Goal: Transaction & Acquisition: Book appointment/travel/reservation

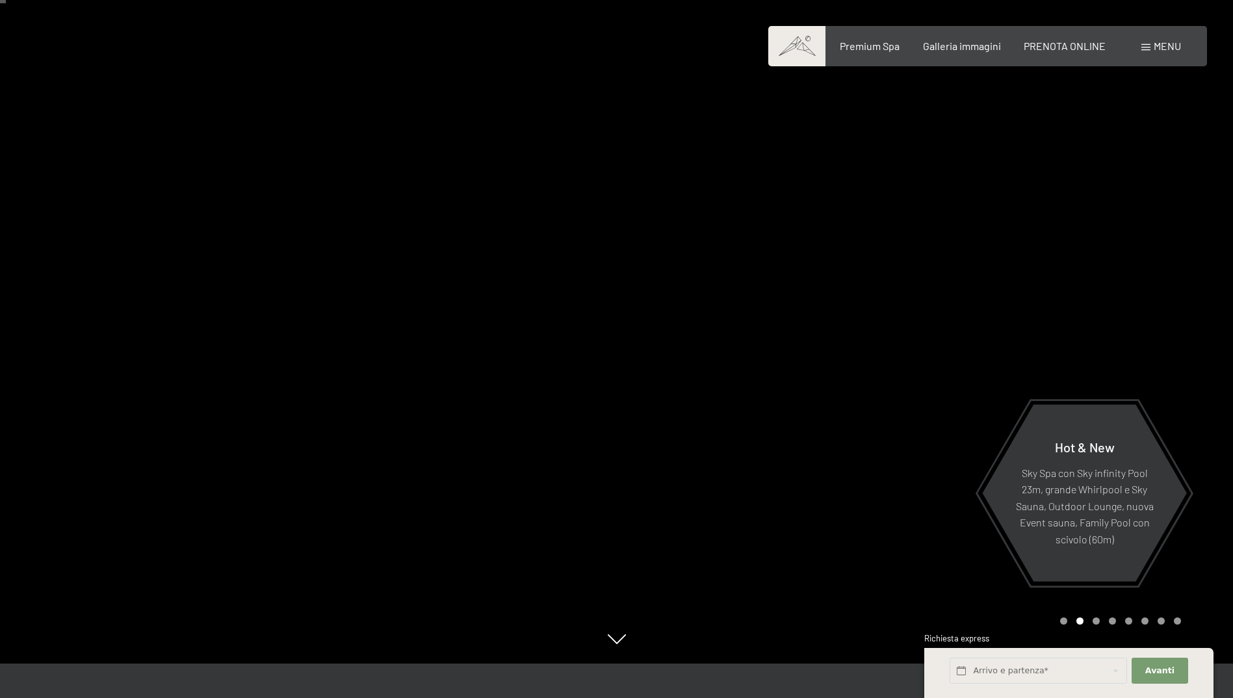
scroll to position [65, 0]
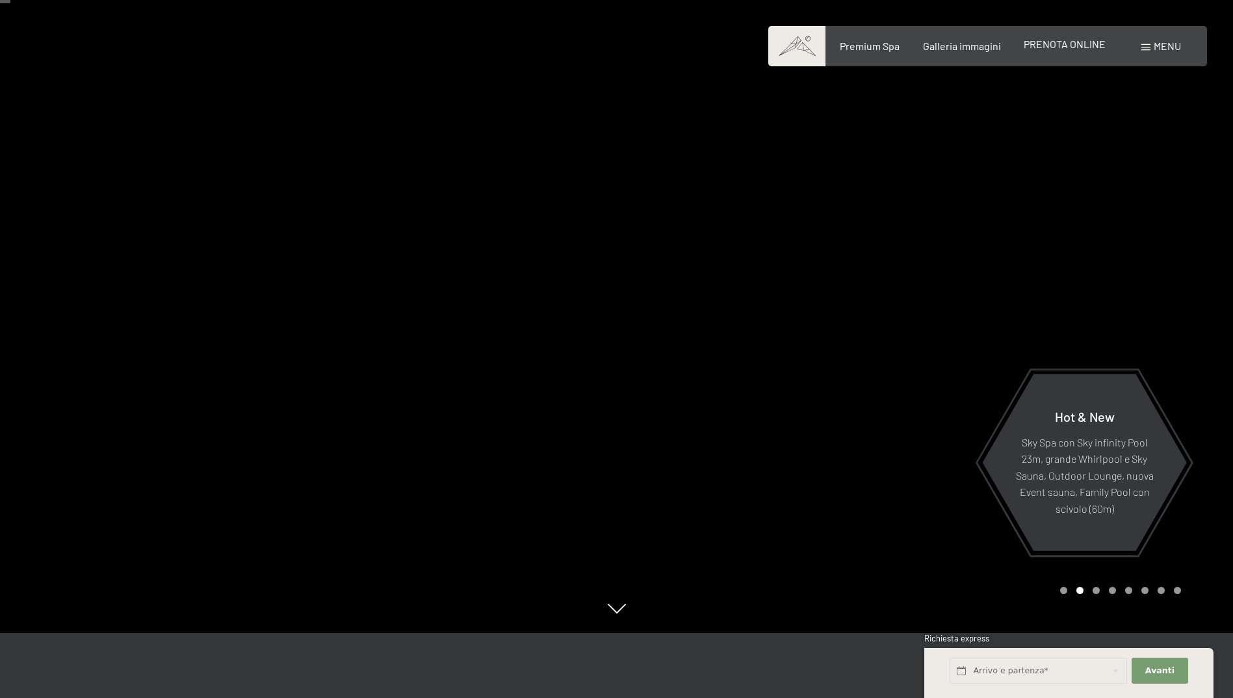
click at [1066, 42] on span "PRENOTA ONLINE" at bounding box center [1064, 44] width 82 height 12
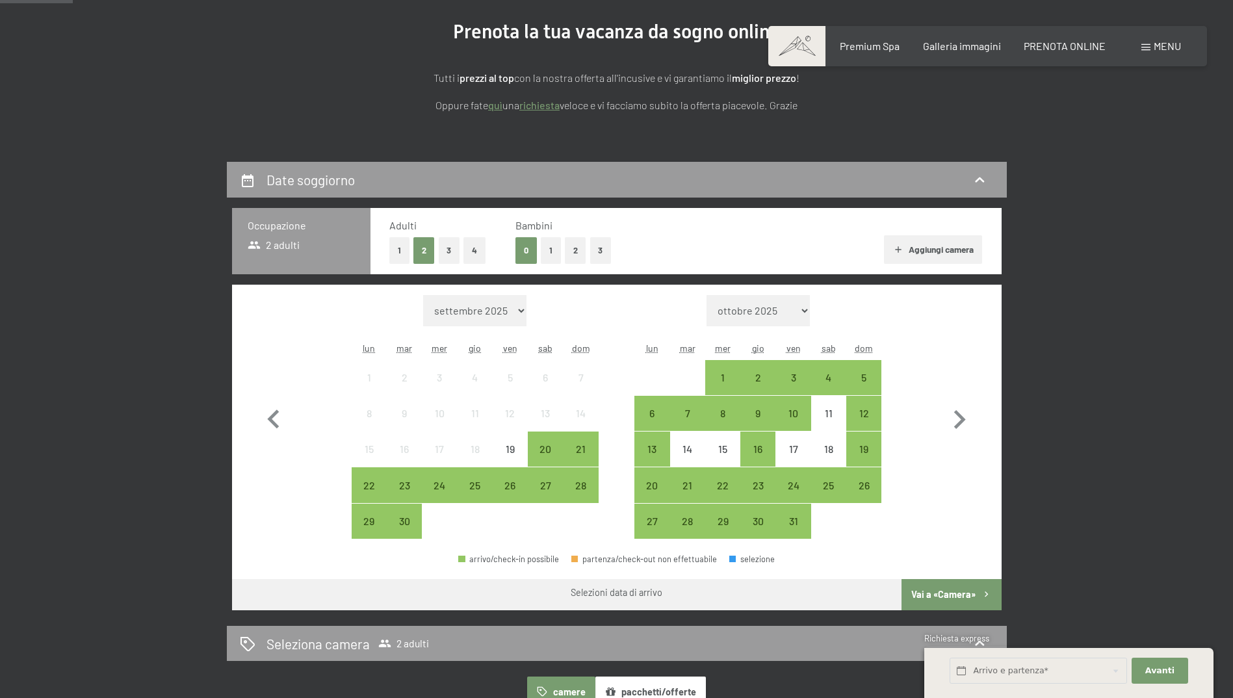
scroll to position [260, 0]
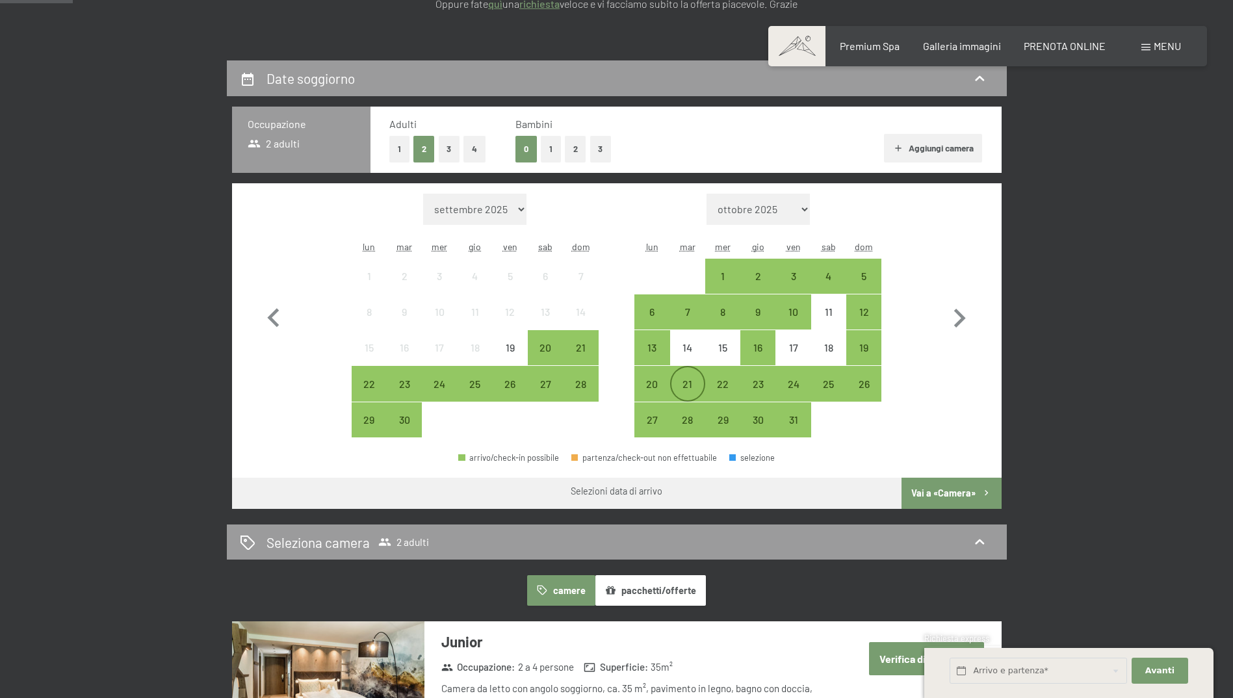
click at [690, 379] on div "21" at bounding box center [687, 395] width 32 height 32
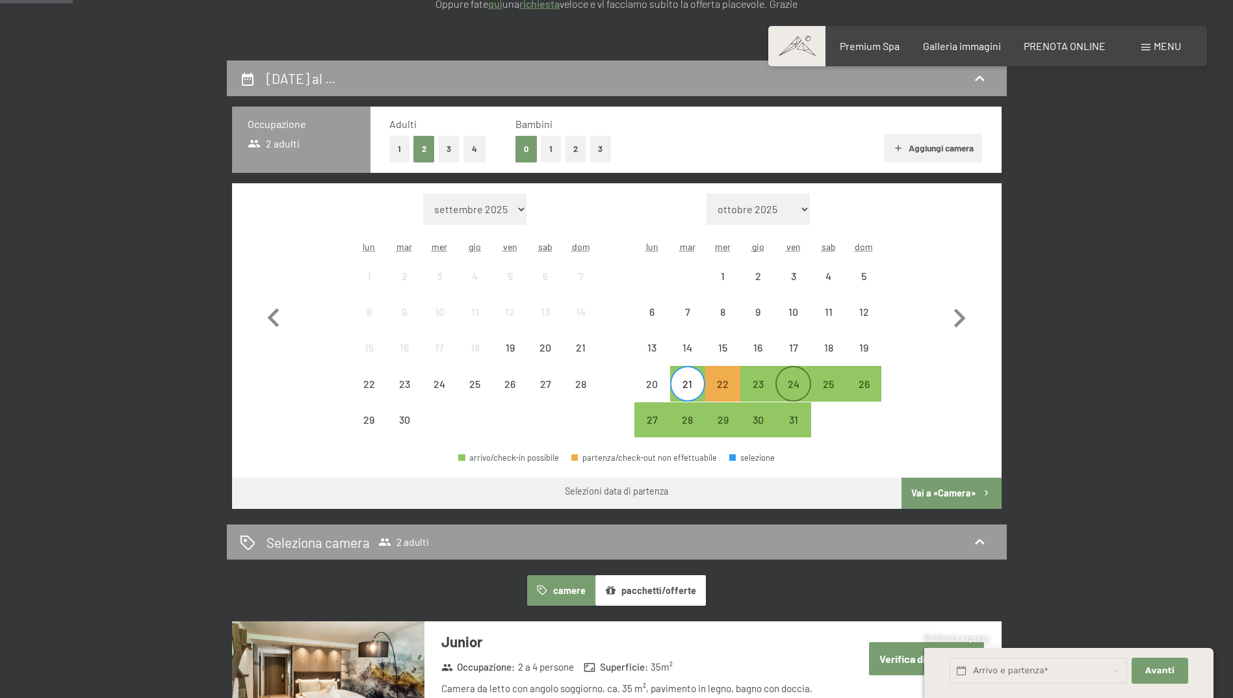
click at [781, 383] on div "24" at bounding box center [792, 395] width 32 height 32
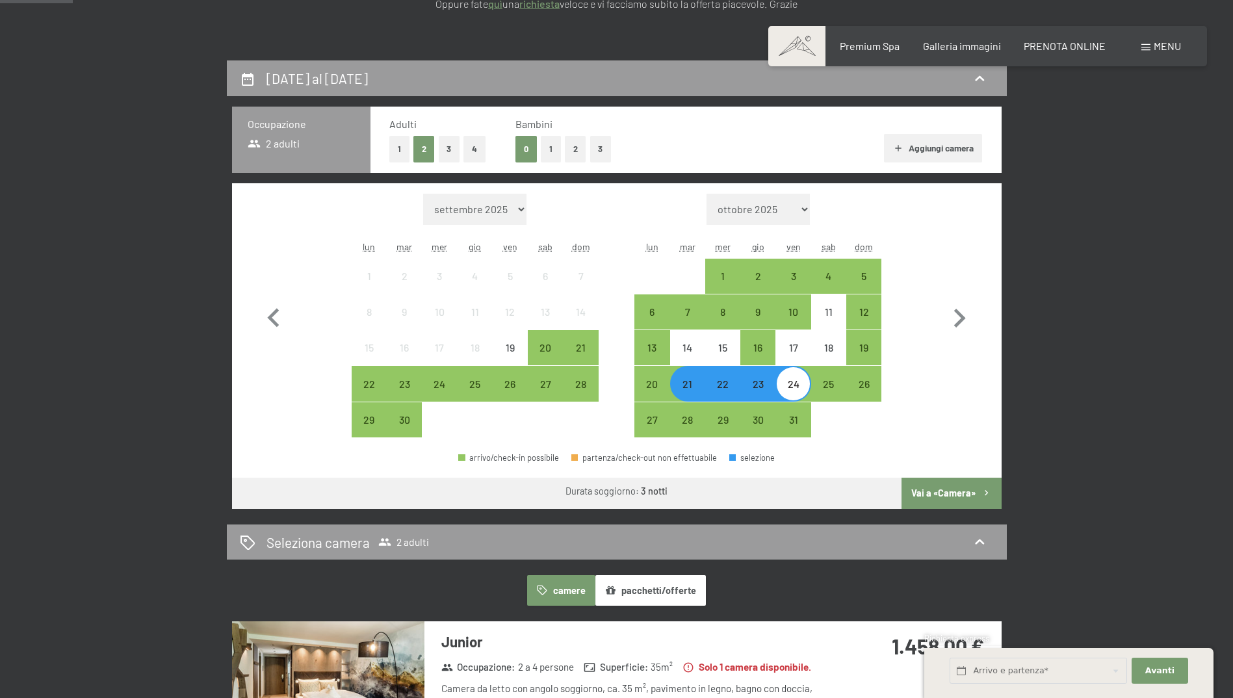
click at [758, 387] on div "23" at bounding box center [757, 395] width 32 height 32
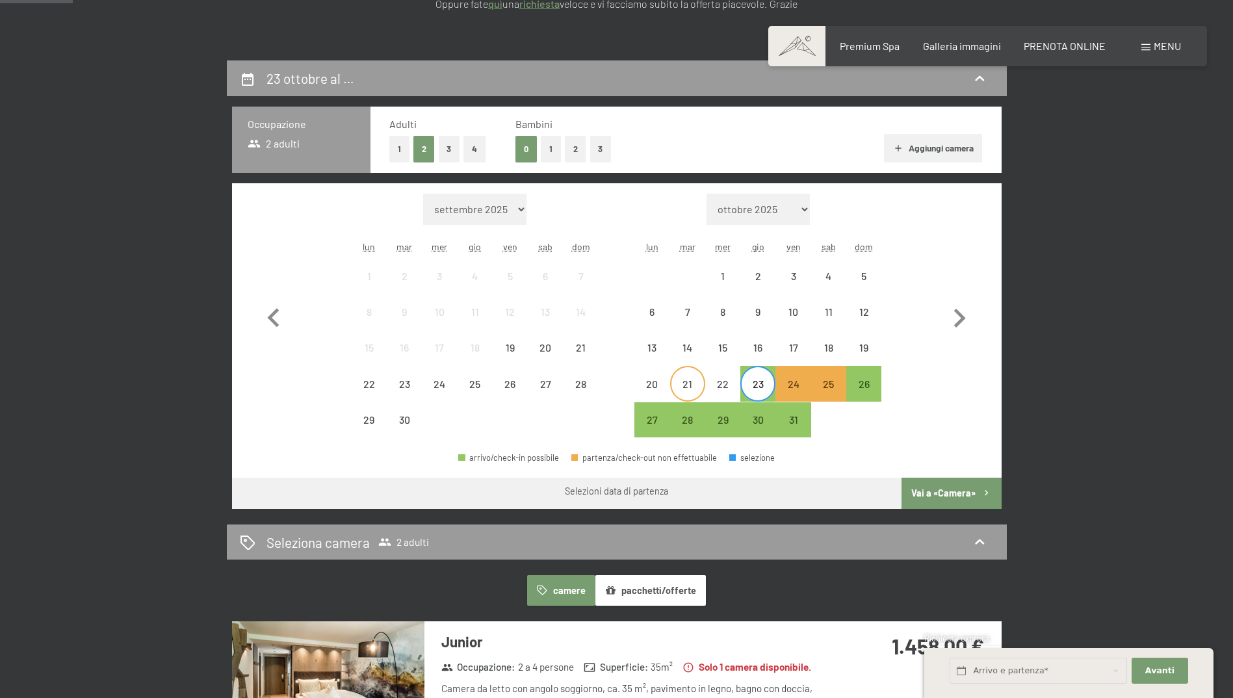
click at [674, 389] on div "21" at bounding box center [687, 395] width 32 height 32
click at [758, 384] on div "23" at bounding box center [757, 395] width 32 height 32
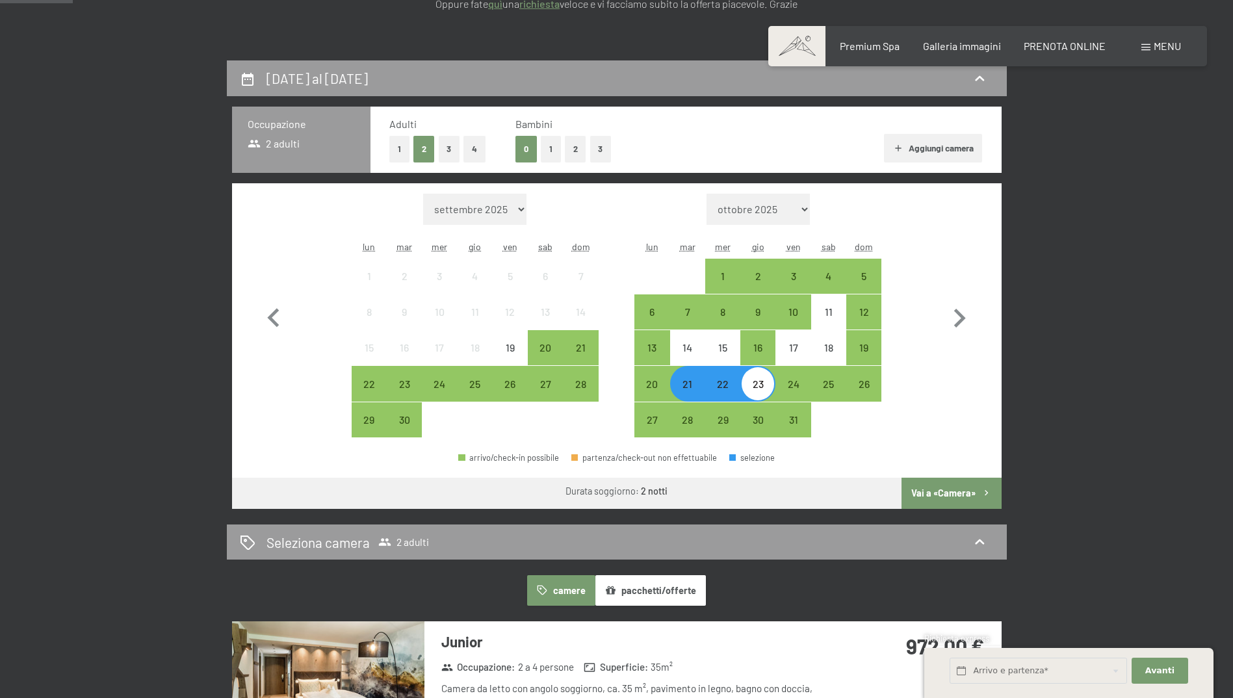
click at [281, 155] on div "Occupazione 2 adulti" at bounding box center [301, 140] width 138 height 66
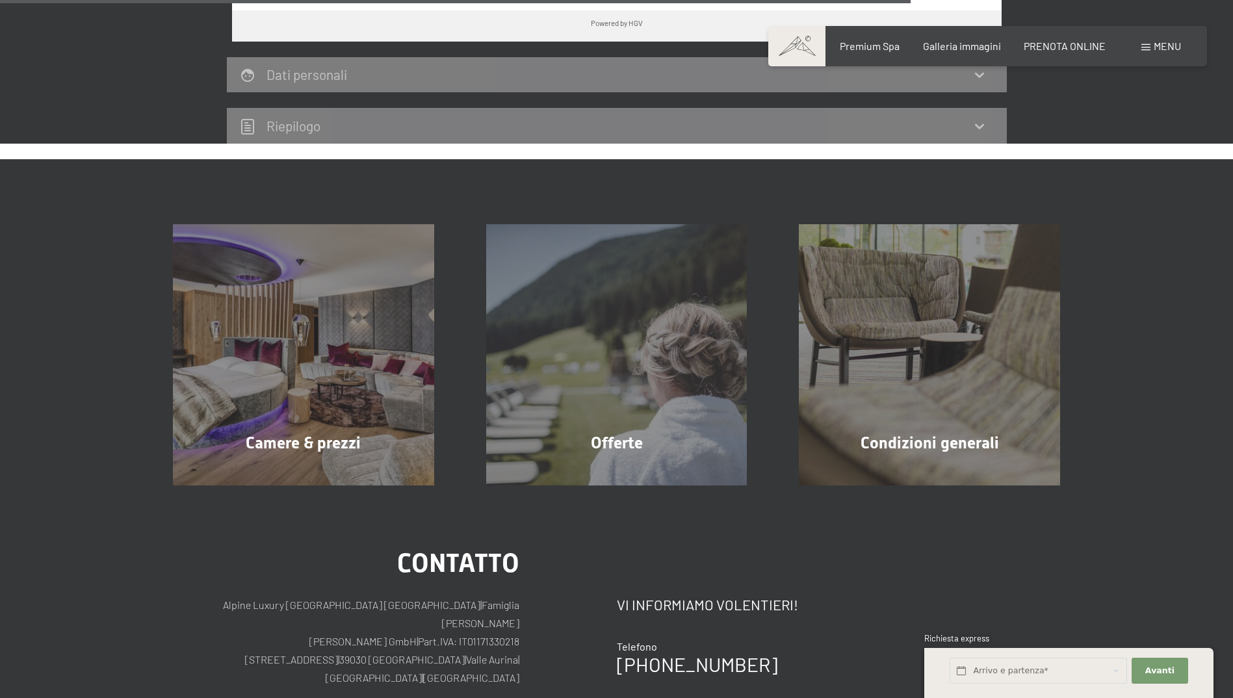
scroll to position [1689, 0]
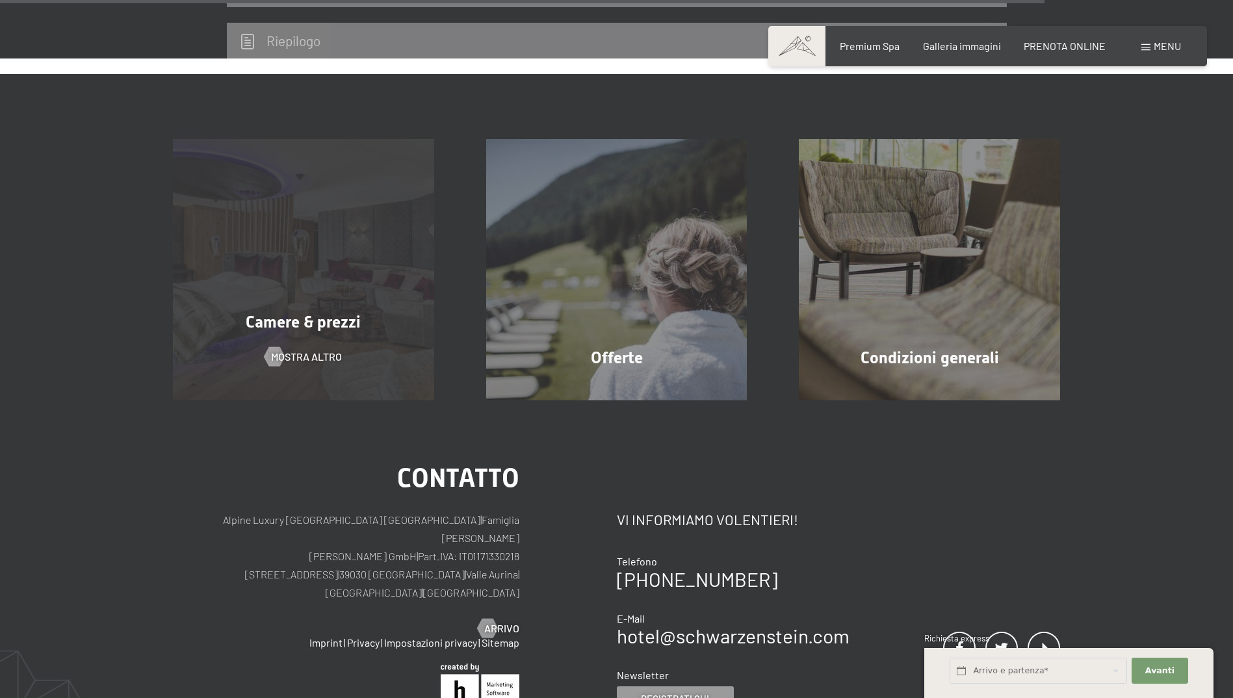
click at [304, 342] on div "Camere & prezzi mostra altro" at bounding box center [303, 269] width 313 height 261
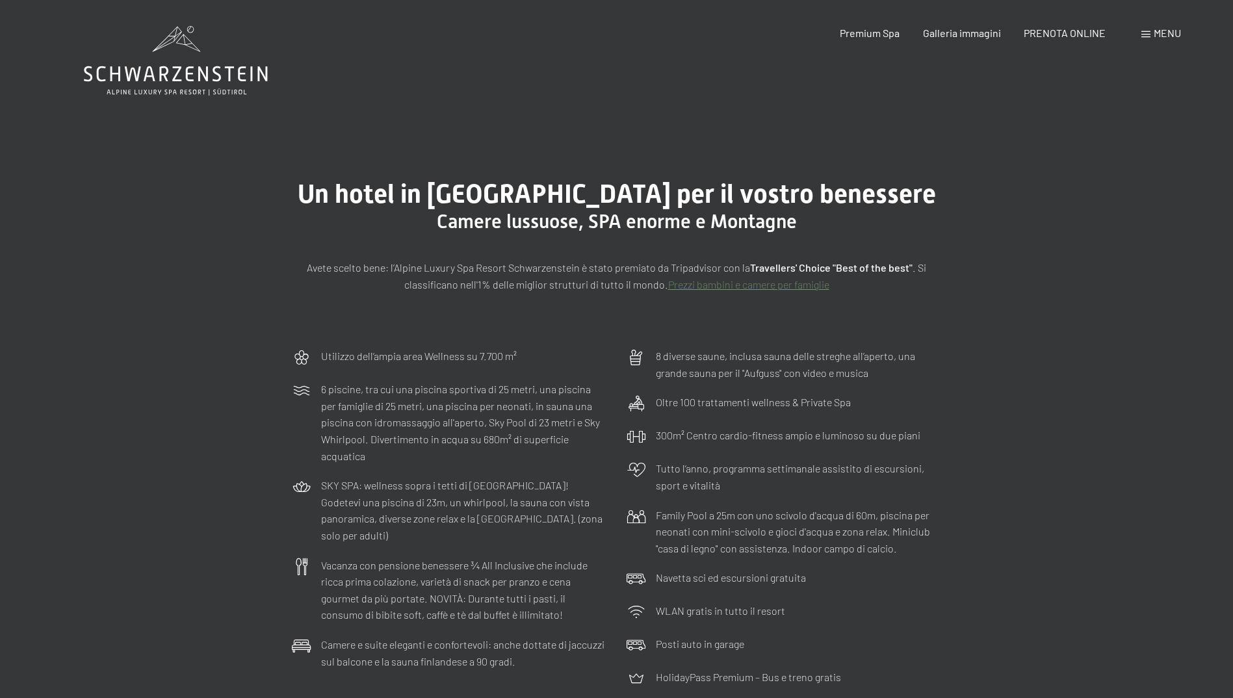
click at [1166, 31] on span "Menu" at bounding box center [1166, 33] width 27 height 12
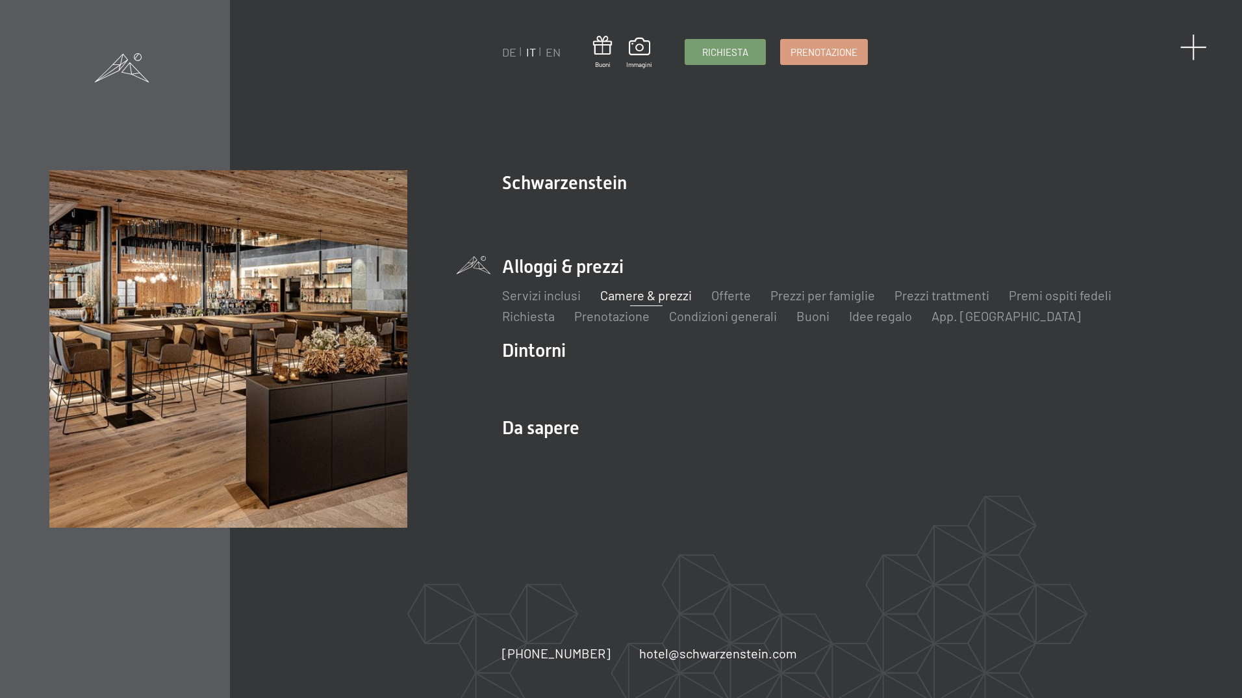
click at [1188, 51] on span at bounding box center [1194, 47] width 27 height 27
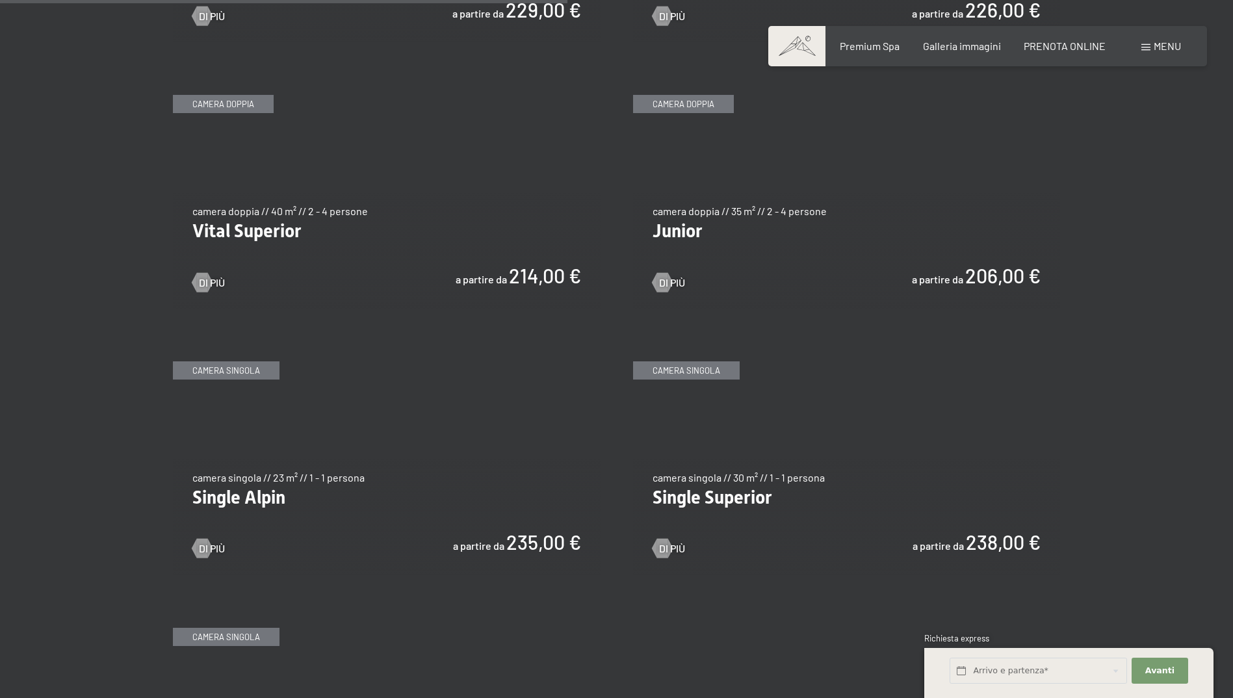
scroll to position [1819, 0]
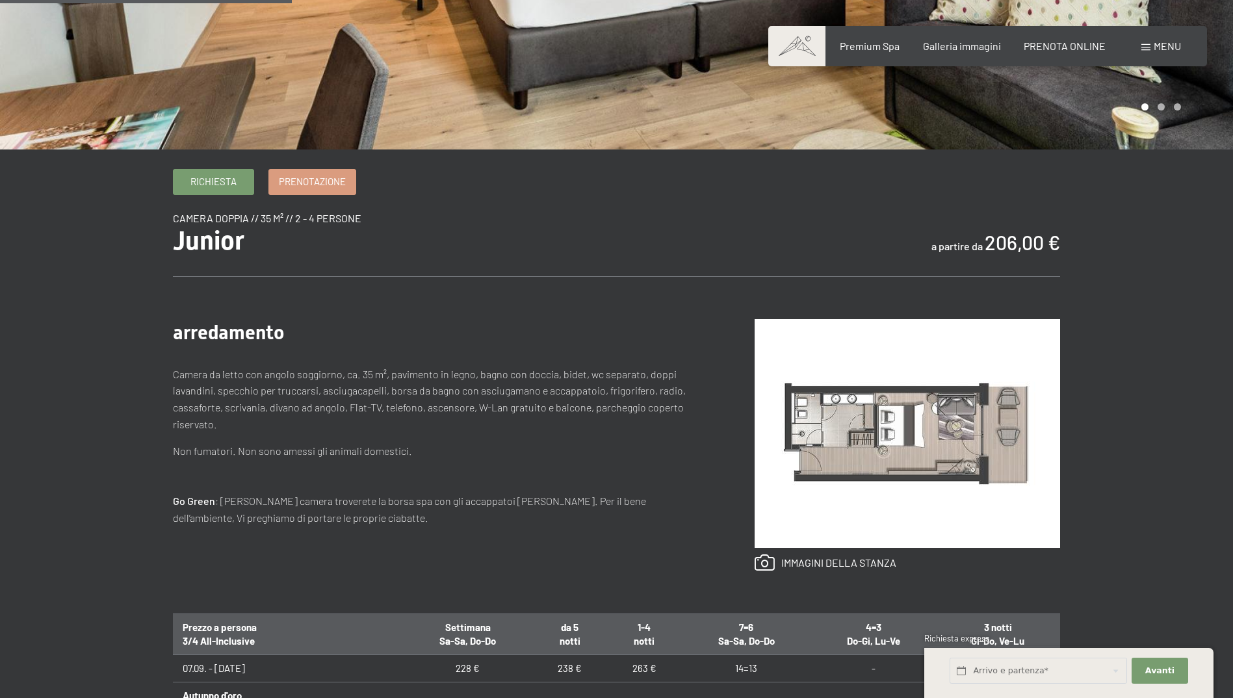
scroll to position [390, 0]
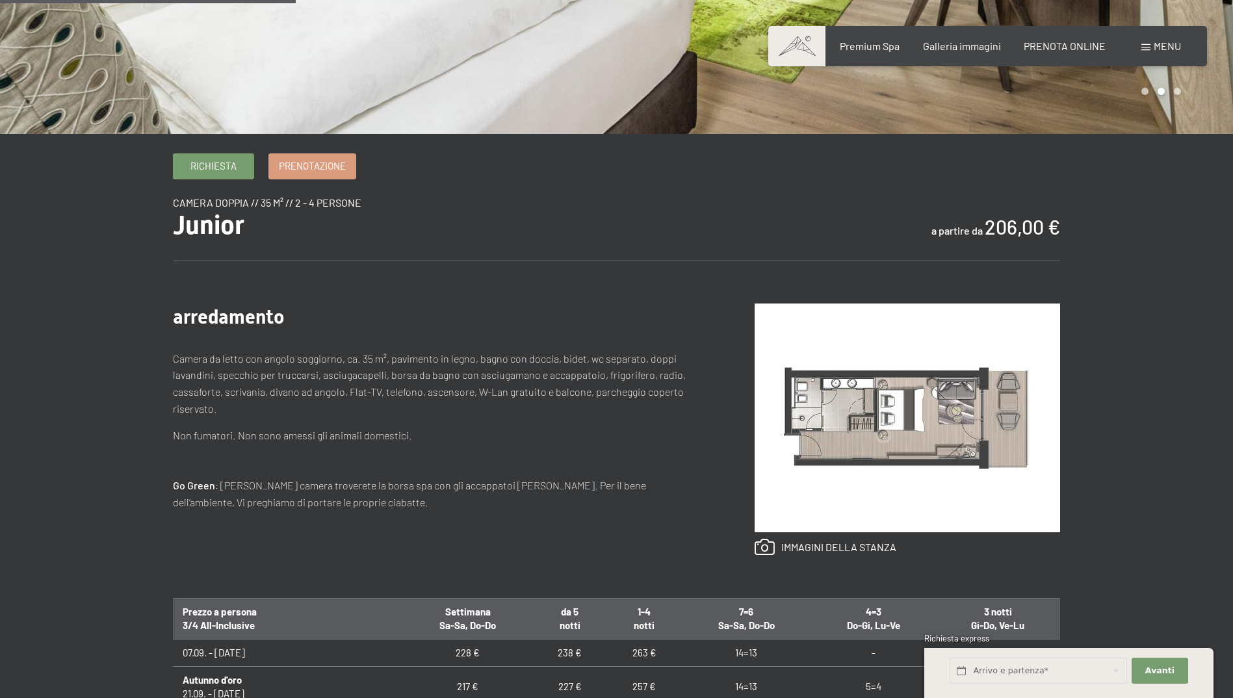
click at [911, 400] on img at bounding box center [906, 417] width 305 height 229
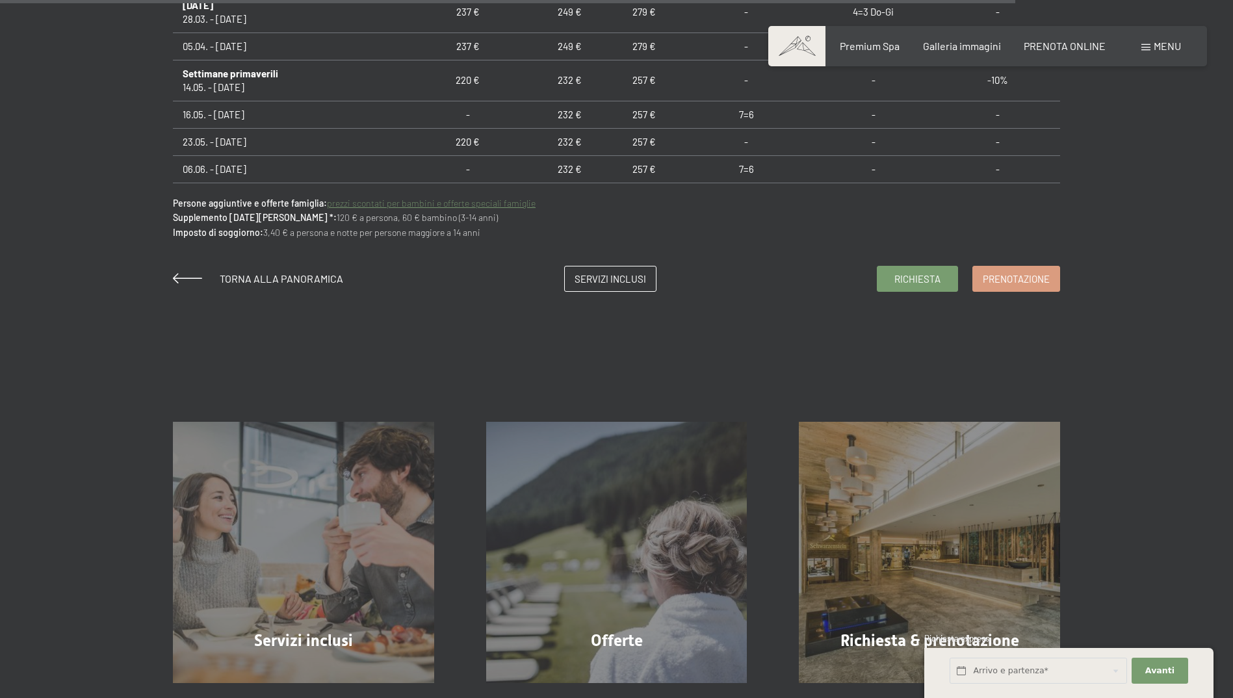
scroll to position [1364, 0]
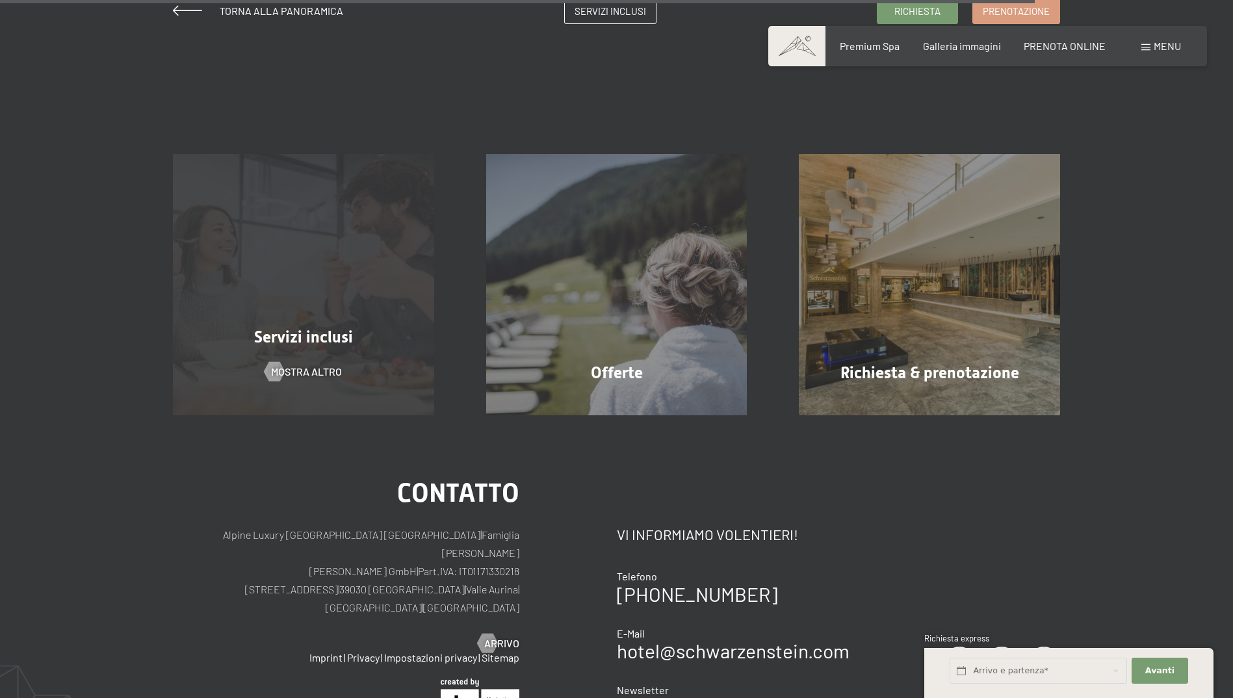
click at [251, 303] on div "Servizi inclusi mostra altro" at bounding box center [303, 284] width 313 height 261
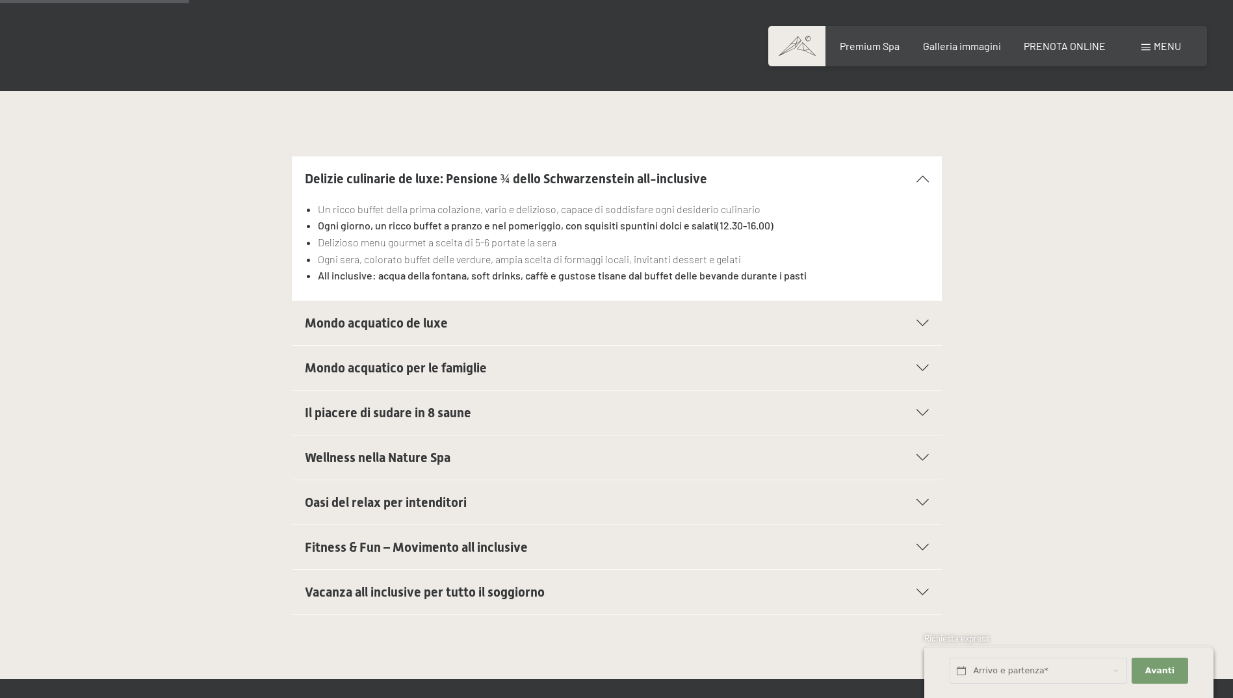
scroll to position [390, 0]
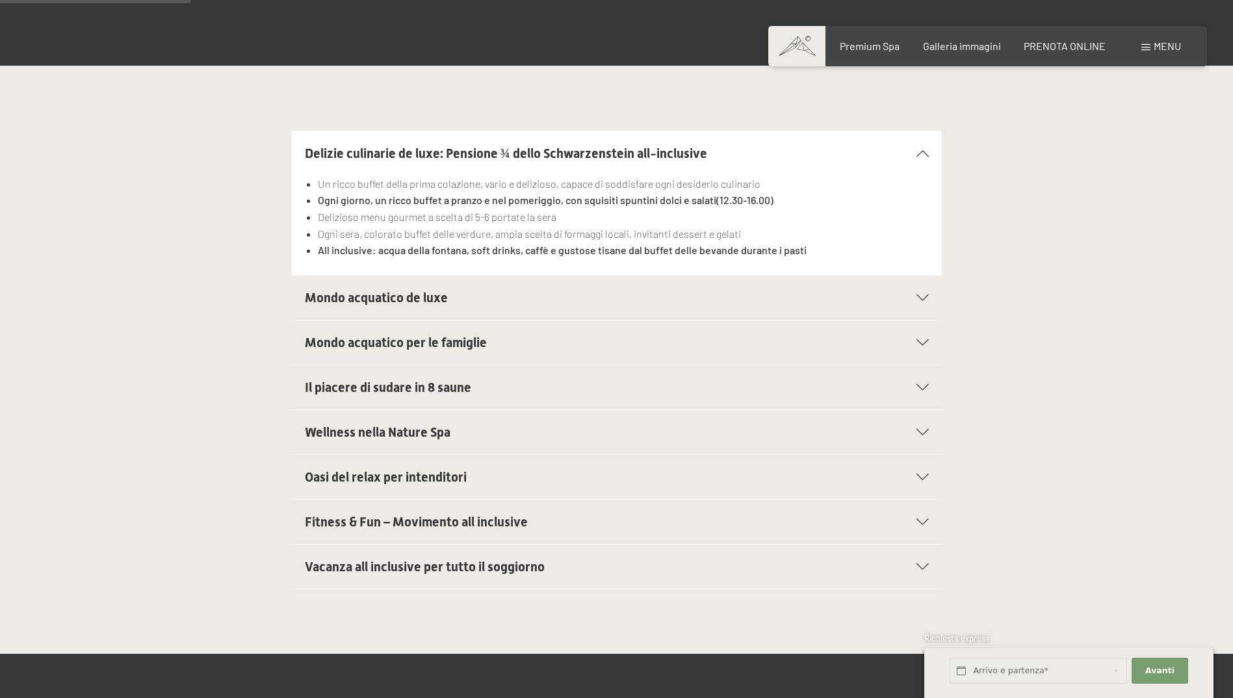
click at [390, 385] on span "Il piacere di sudare in 8 saune" at bounding box center [388, 387] width 166 height 16
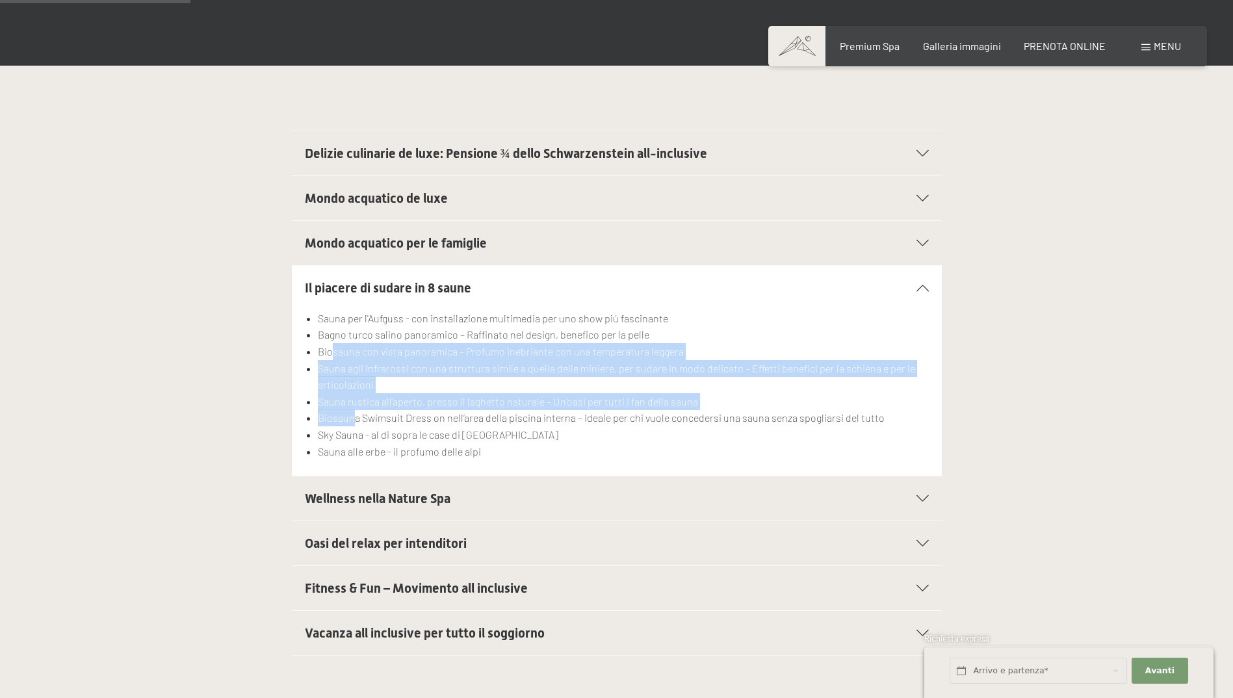
drag, startPoint x: 334, startPoint y: 352, endPoint x: 355, endPoint y: 418, distance: 68.8
click at [355, 418] on ul "Sauna per l'Aufguss - con installazione multimedia per uno show piú fascinante …" at bounding box center [617, 384] width 624 height 149
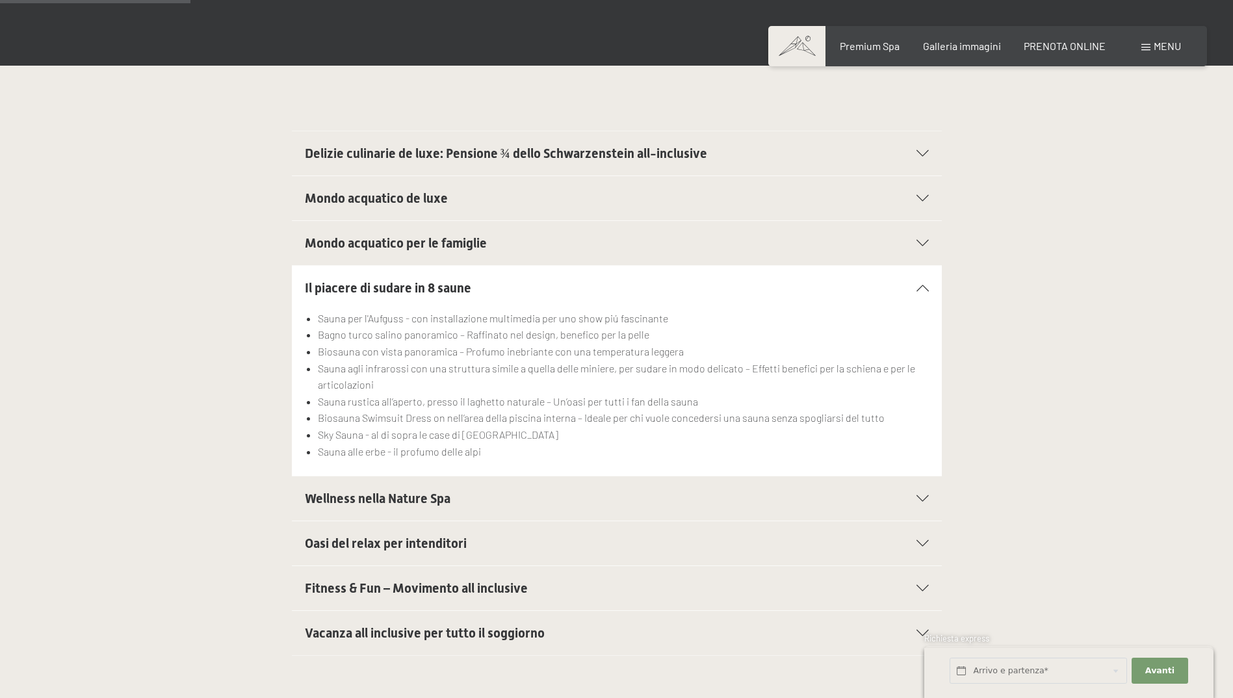
drag, startPoint x: 355, startPoint y: 418, endPoint x: 344, endPoint y: 426, distance: 13.5
click at [344, 426] on li "Sky Sauna - al di sopra le case di Lutago" at bounding box center [623, 434] width 610 height 17
click at [339, 502] on span "Wellness nella Nature Spa" at bounding box center [378, 499] width 146 height 16
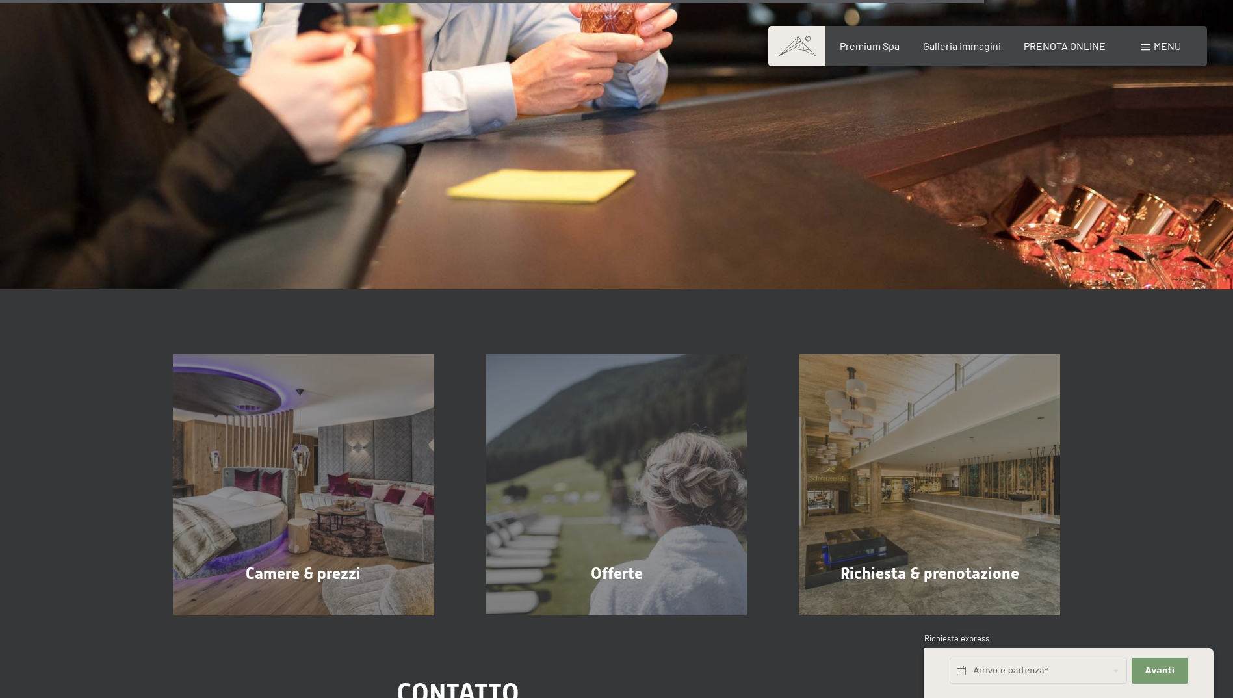
scroll to position [1685, 0]
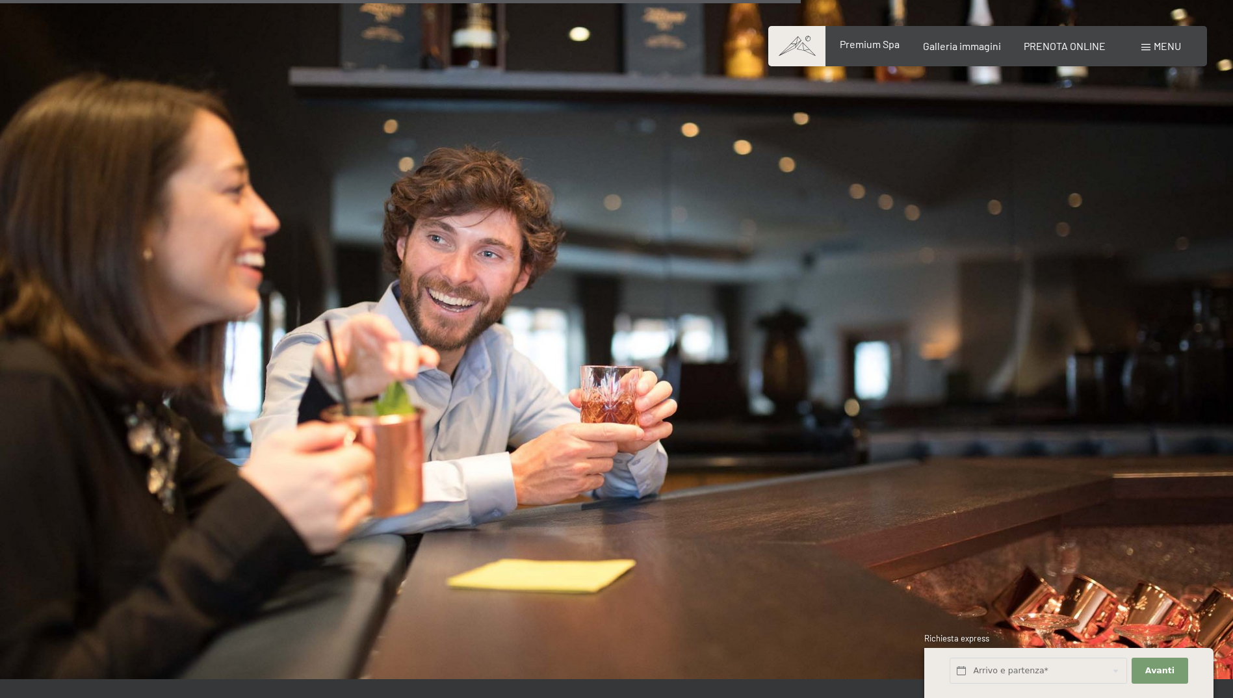
click at [875, 53] on div "Premium Spa Galleria immagini PRENOTA ONLINE" at bounding box center [961, 46] width 334 height 14
click at [869, 46] on span "Premium Spa" at bounding box center [869, 44] width 60 height 12
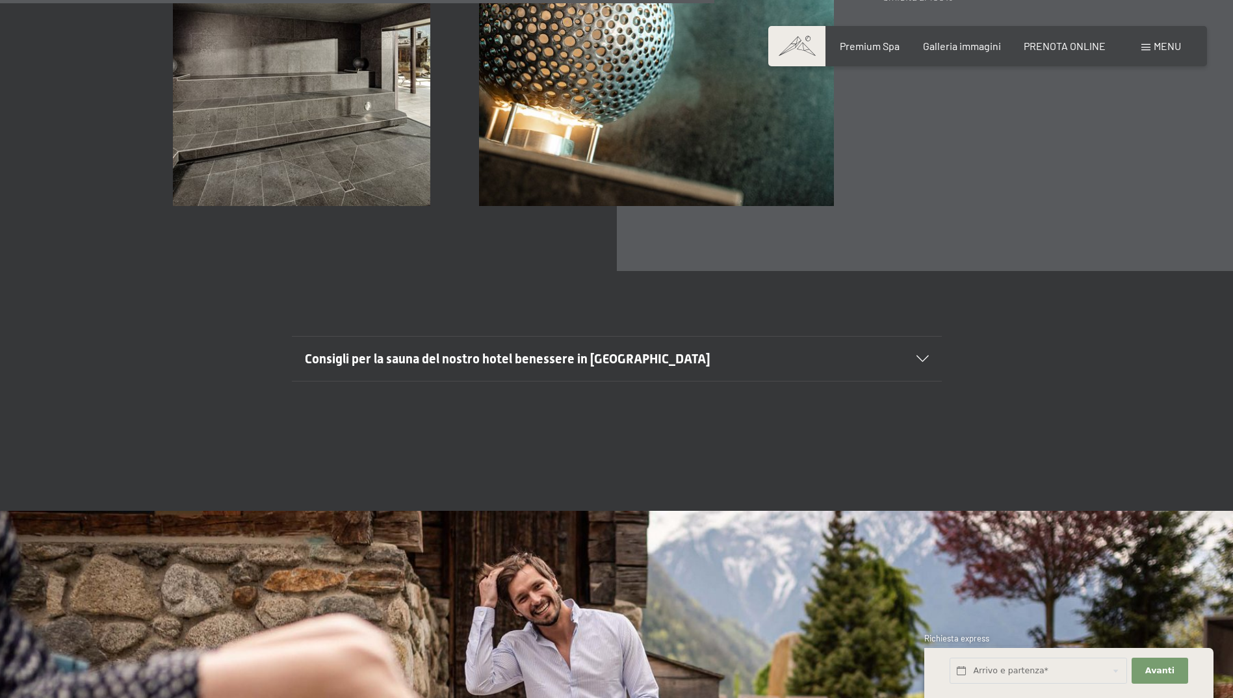
scroll to position [5133, 0]
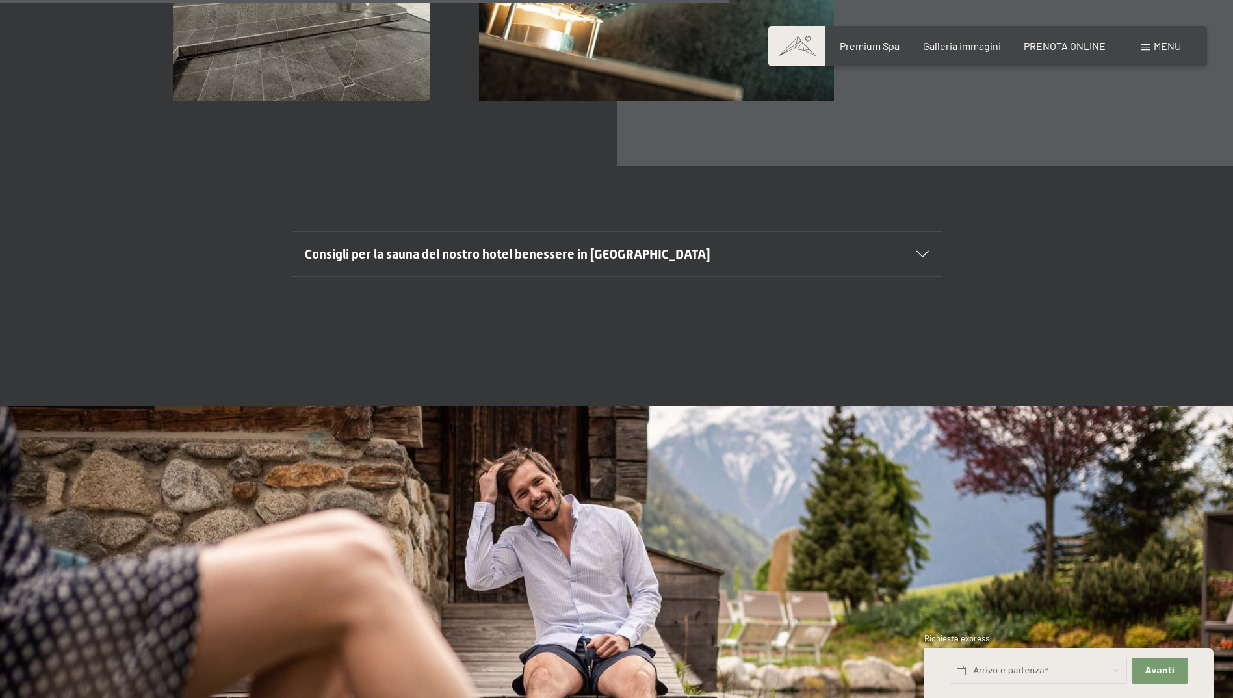
click at [546, 246] on span "Consigli per la sauna del nostro hotel benessere in [GEOGRAPHIC_DATA]" at bounding box center [507, 254] width 405 height 16
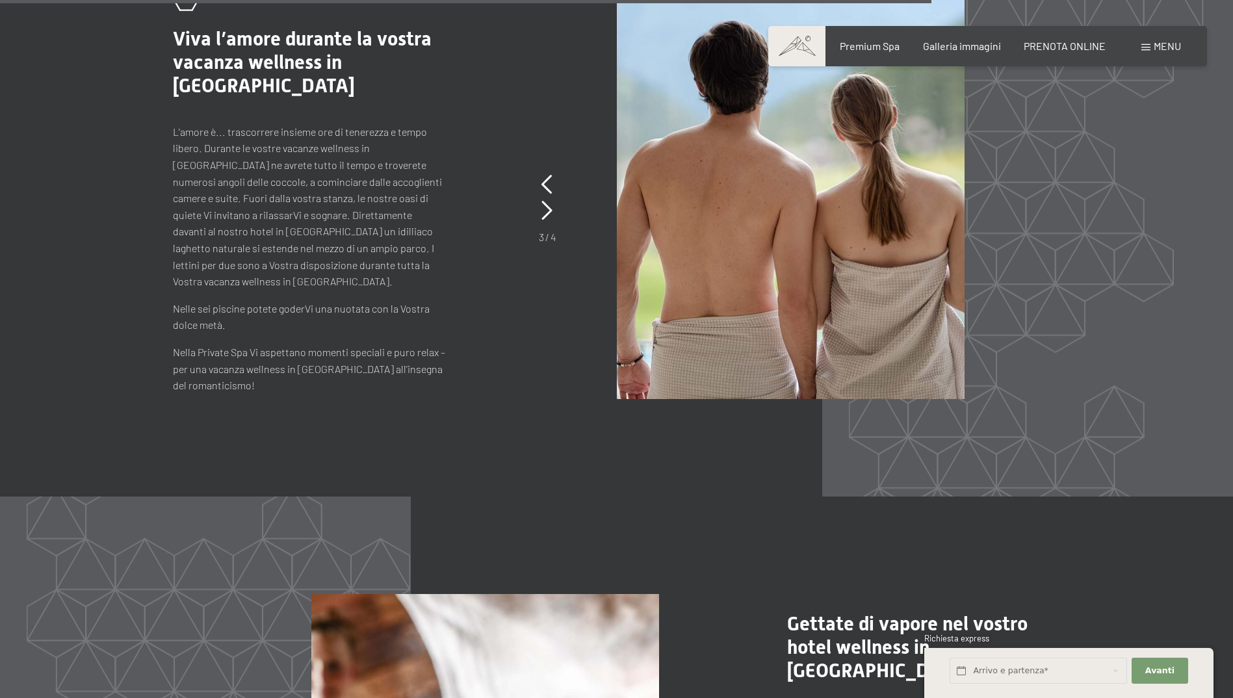
scroll to position [6562, 0]
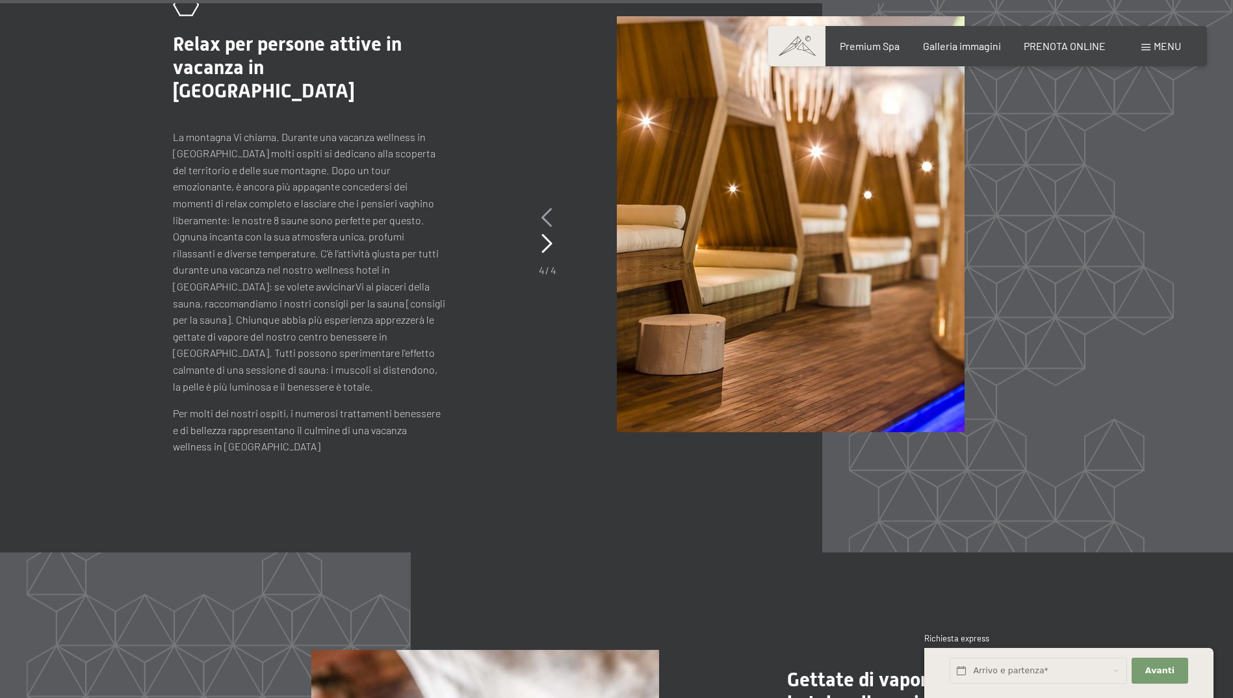
click at [545, 208] on icon at bounding box center [546, 217] width 11 height 19
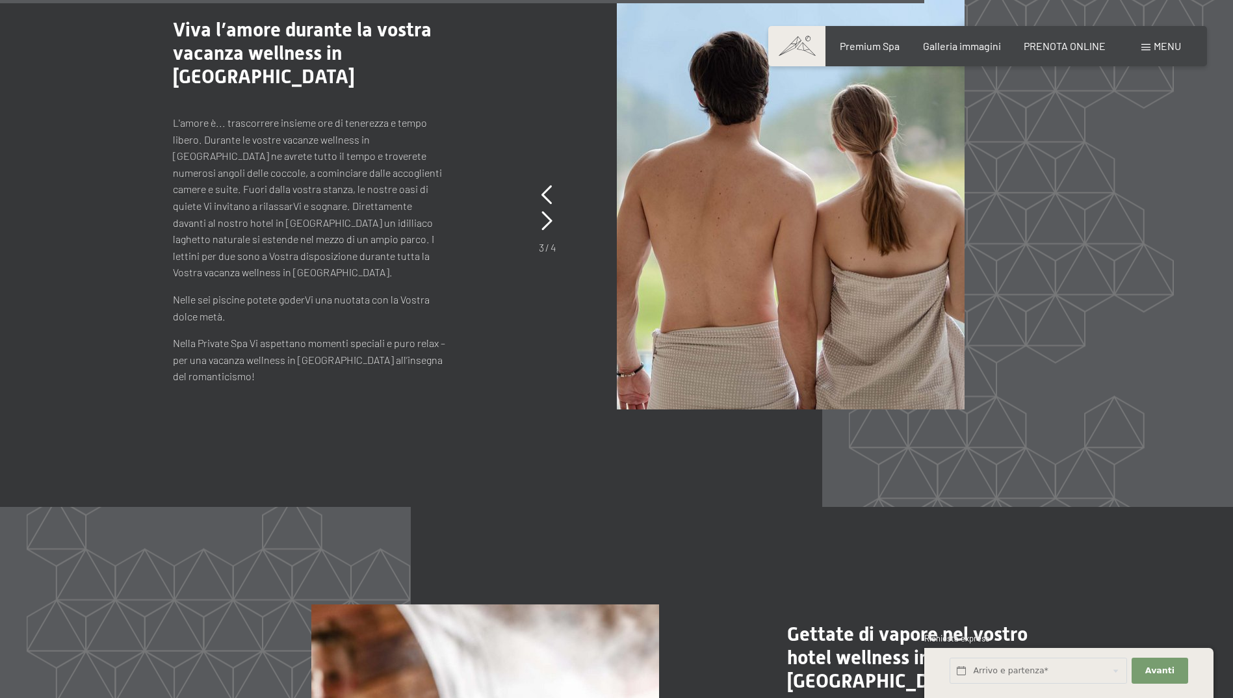
click at [541, 182] on div "3 / 4" at bounding box center [547, 218] width 17 height 73
click at [545, 185] on icon at bounding box center [546, 194] width 11 height 19
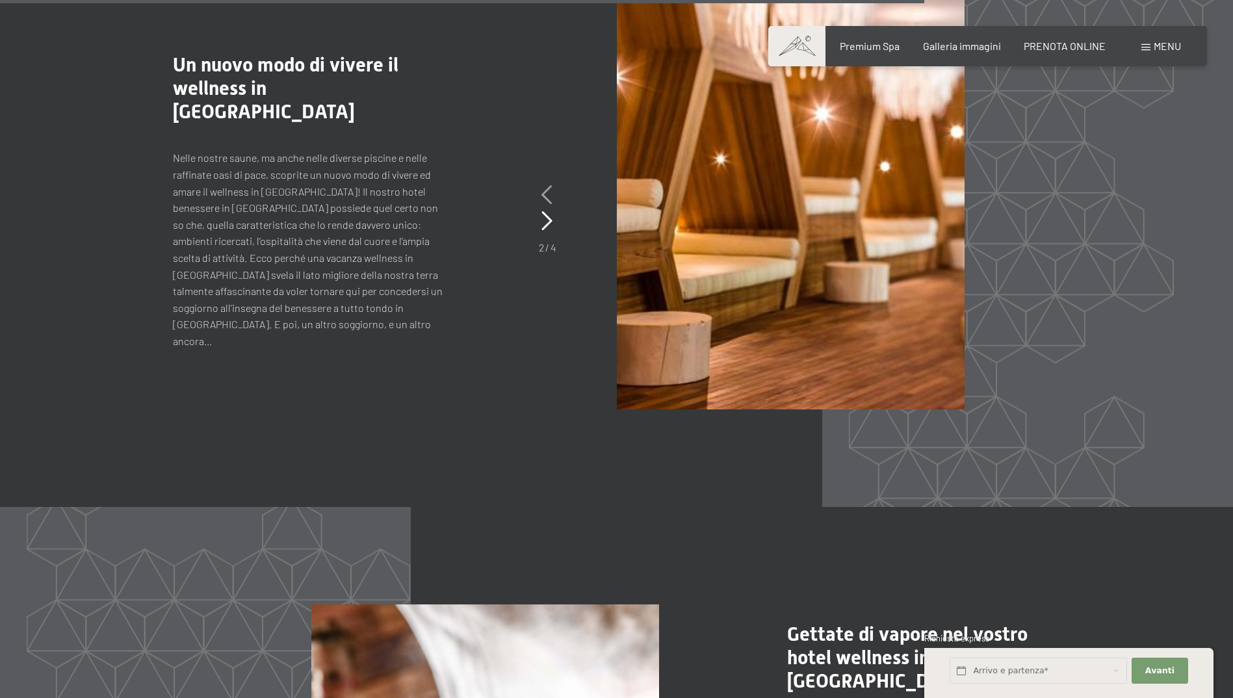
click at [545, 185] on icon at bounding box center [546, 194] width 11 height 19
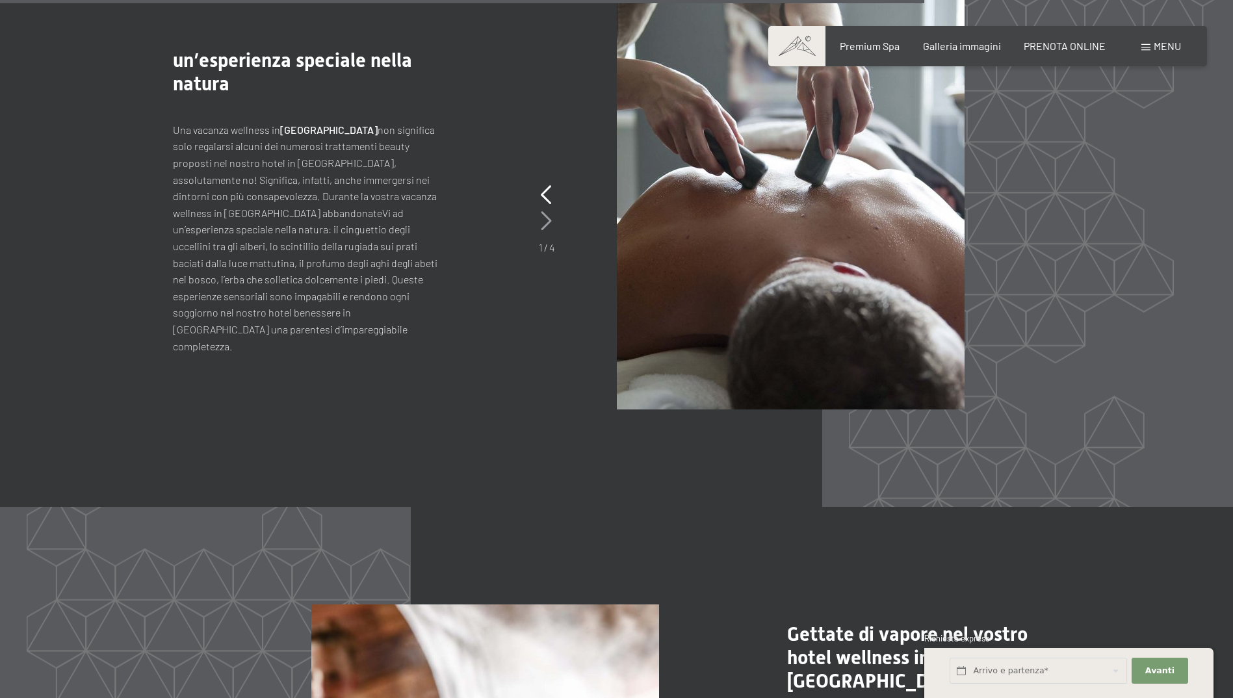
click at [545, 211] on icon at bounding box center [546, 220] width 11 height 19
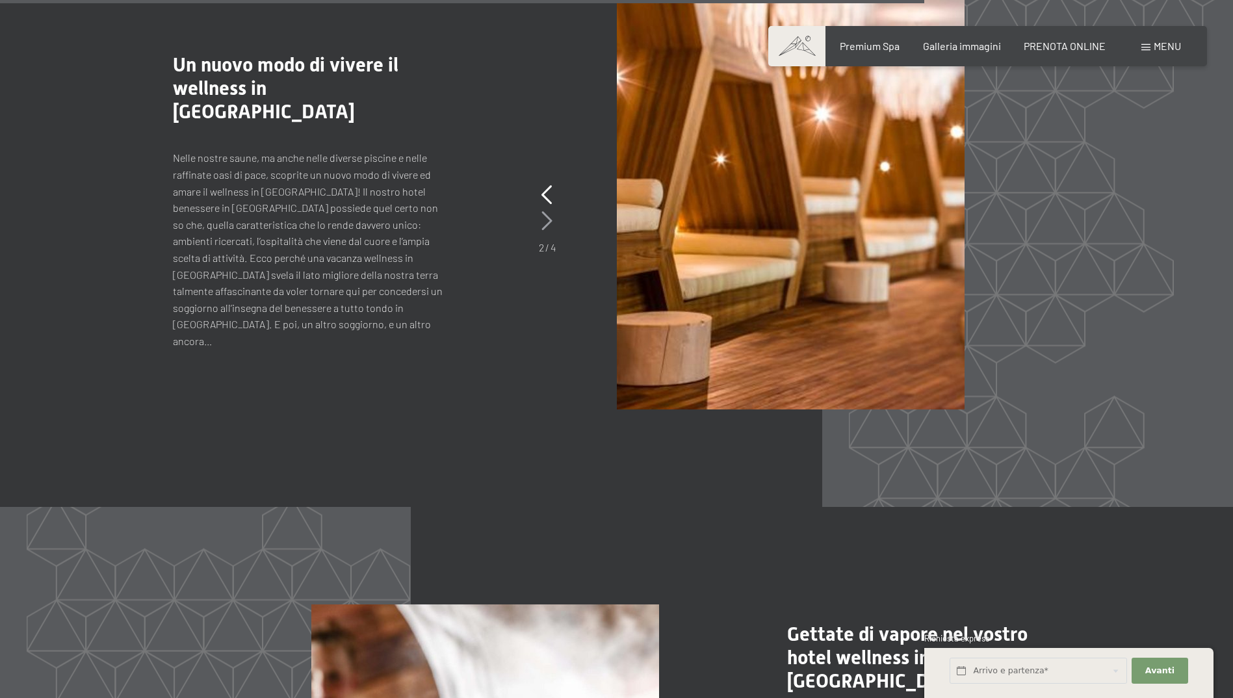
click at [545, 211] on icon at bounding box center [546, 220] width 11 height 19
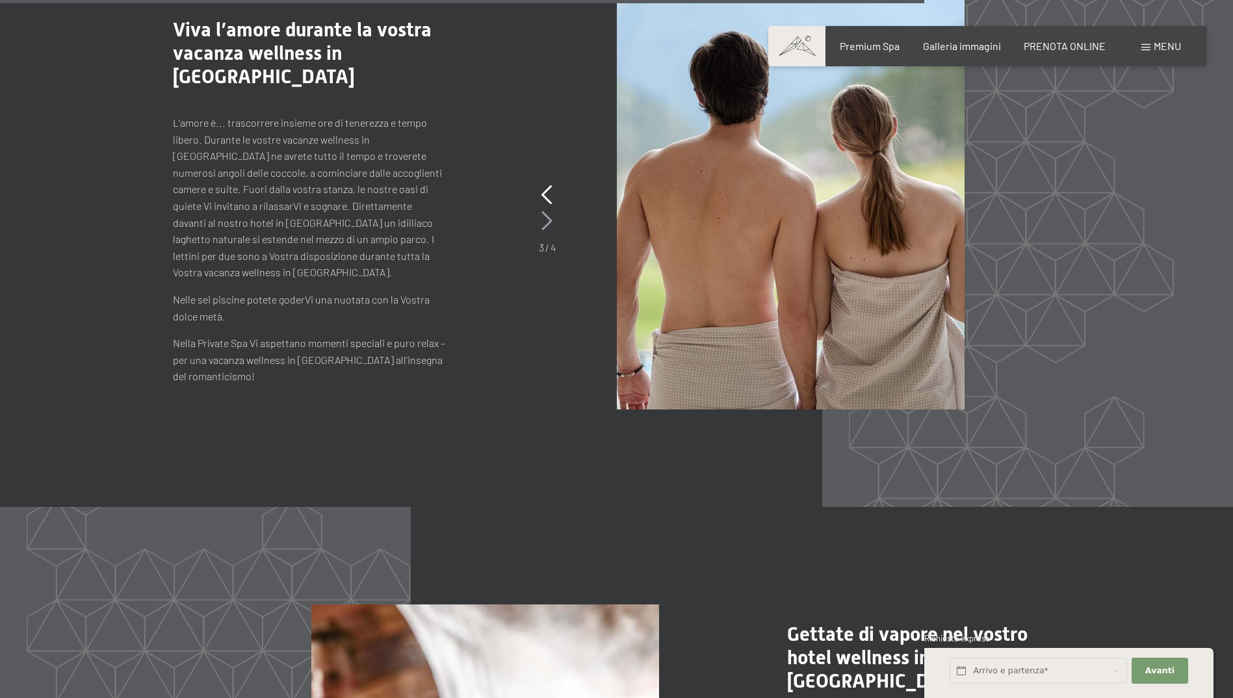
click at [546, 211] on icon at bounding box center [546, 220] width 11 height 19
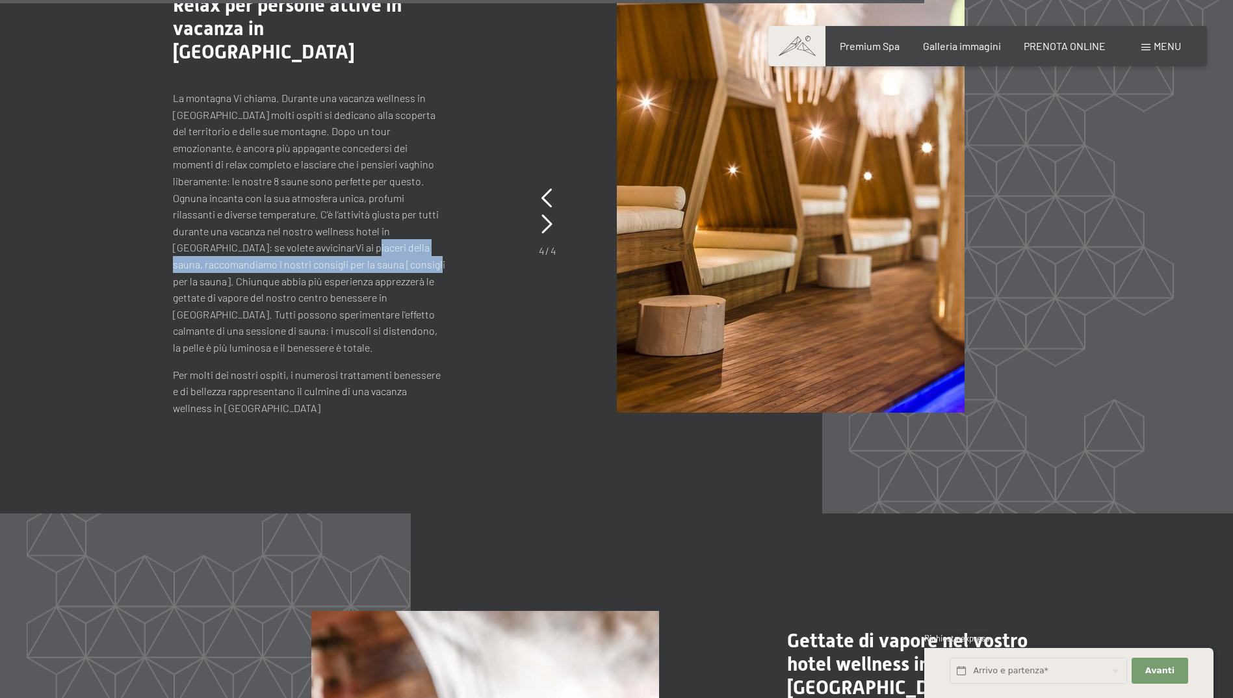
drag, startPoint x: 205, startPoint y: 231, endPoint x: 264, endPoint y: 240, distance: 60.6
click at [264, 240] on p "La montagna Vi chiama. Durante una vacanza wellness in Alto Adige molti ospiti …" at bounding box center [309, 223] width 273 height 266
drag, startPoint x: 264, startPoint y: 240, endPoint x: 322, endPoint y: 245, distance: 57.4
click at [322, 245] on p "La montagna Vi chiama. Durante una vacanza wellness in Alto Adige molti ospiti …" at bounding box center [309, 223] width 273 height 266
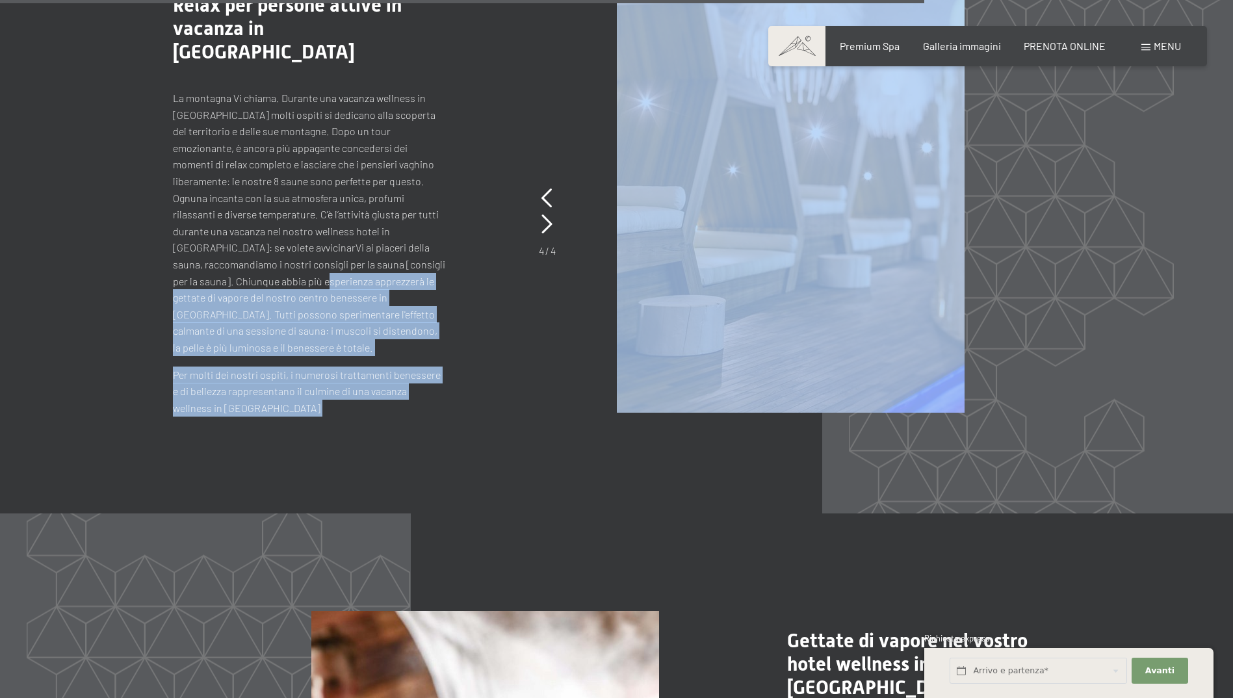
drag, startPoint x: 195, startPoint y: 259, endPoint x: 164, endPoint y: 272, distance: 33.5
click at [173, 272] on div ".st0{fill:none;stroke:#FFFFFF;stroke-width:2;stroke-linecap:round;stroke-miterl…" at bounding box center [616, 205] width 887 height 422
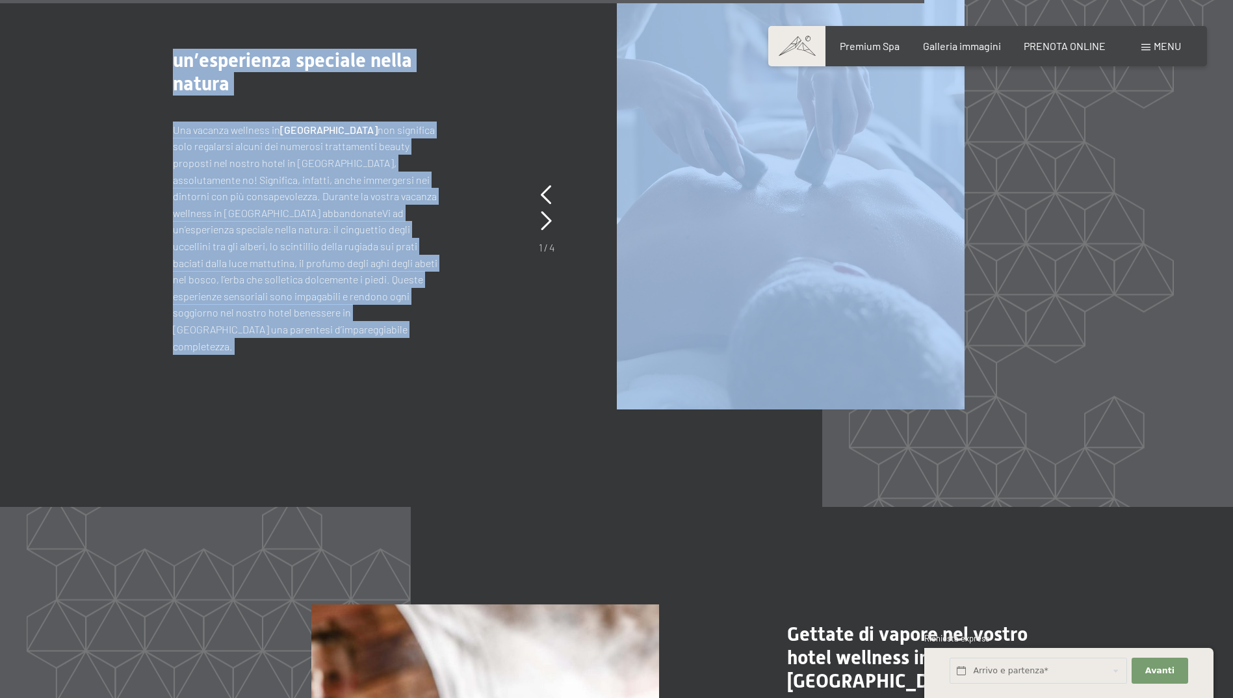
drag, startPoint x: 164, startPoint y: 272, endPoint x: 236, endPoint y: 283, distance: 73.0
click at [236, 283] on p "Una vacanza wellness in Alto Adige non significa solo regalarsi alcuni dei nume…" at bounding box center [309, 237] width 273 height 233
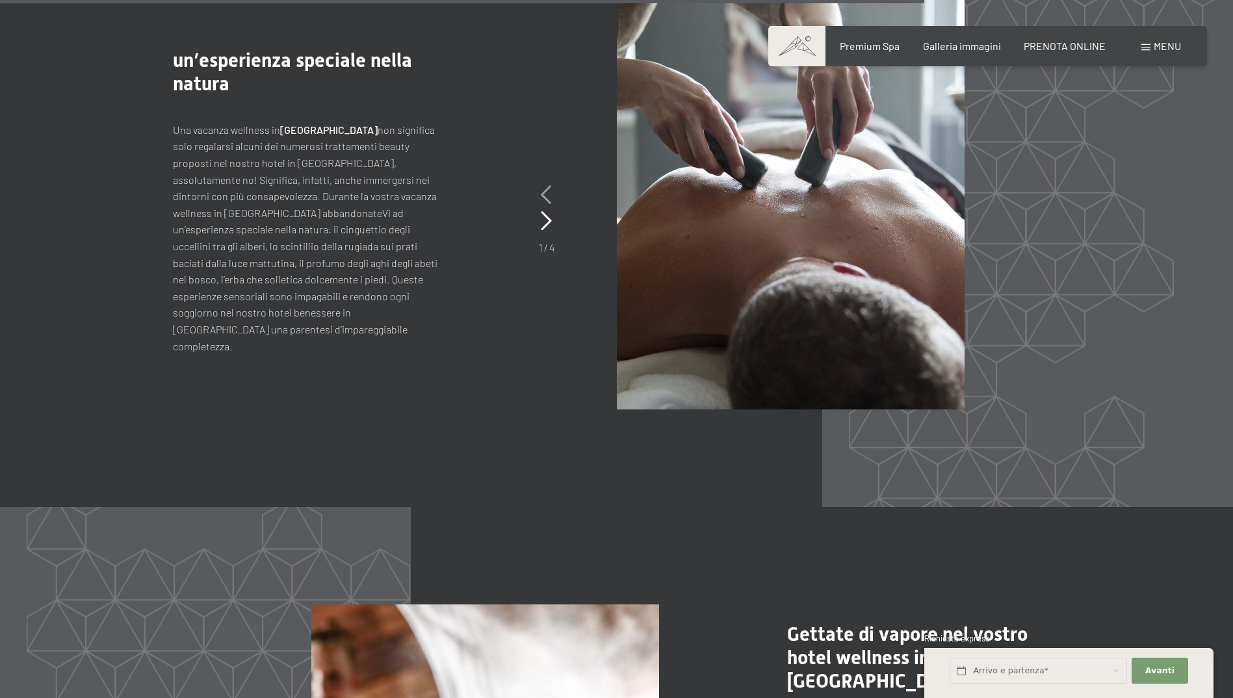
click at [543, 185] on icon at bounding box center [546, 194] width 11 height 19
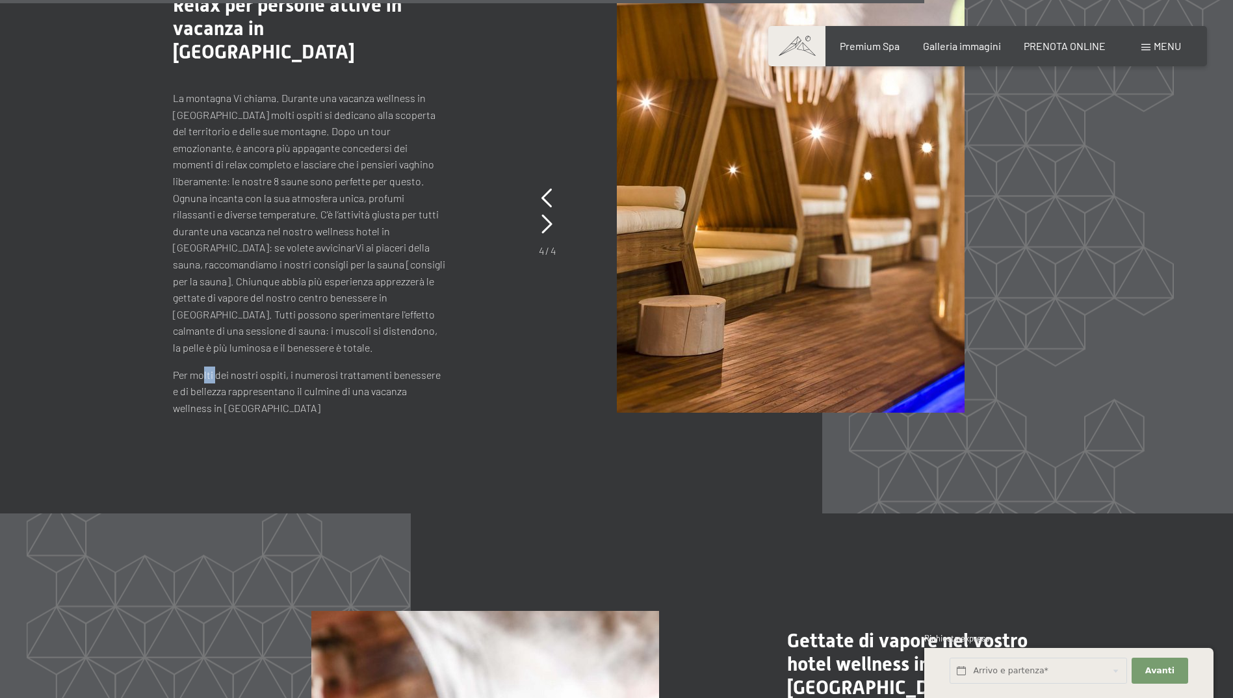
drag, startPoint x: 206, startPoint y: 335, endPoint x: 300, endPoint y: 342, distance: 93.8
click at [300, 366] on p "Per molti dei nostri ospiti, i numerosi trattamenti benessere e di bellezza rap…" at bounding box center [309, 391] width 273 height 50
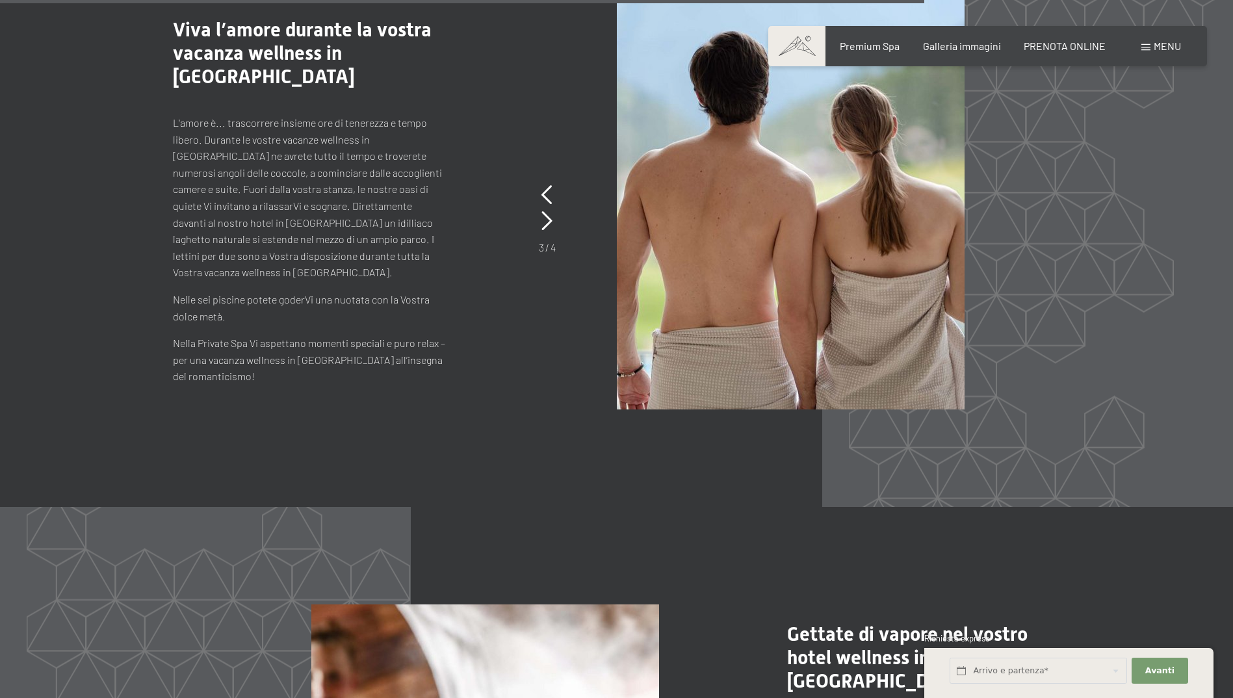
click at [932, 53] on div "Prenotazione Richiesta Premium Spa Galleria immagini PRENOTA ONLINE Menu DE IT …" at bounding box center [987, 46] width 387 height 14
click at [945, 45] on span "Galleria immagini" at bounding box center [962, 44] width 78 height 12
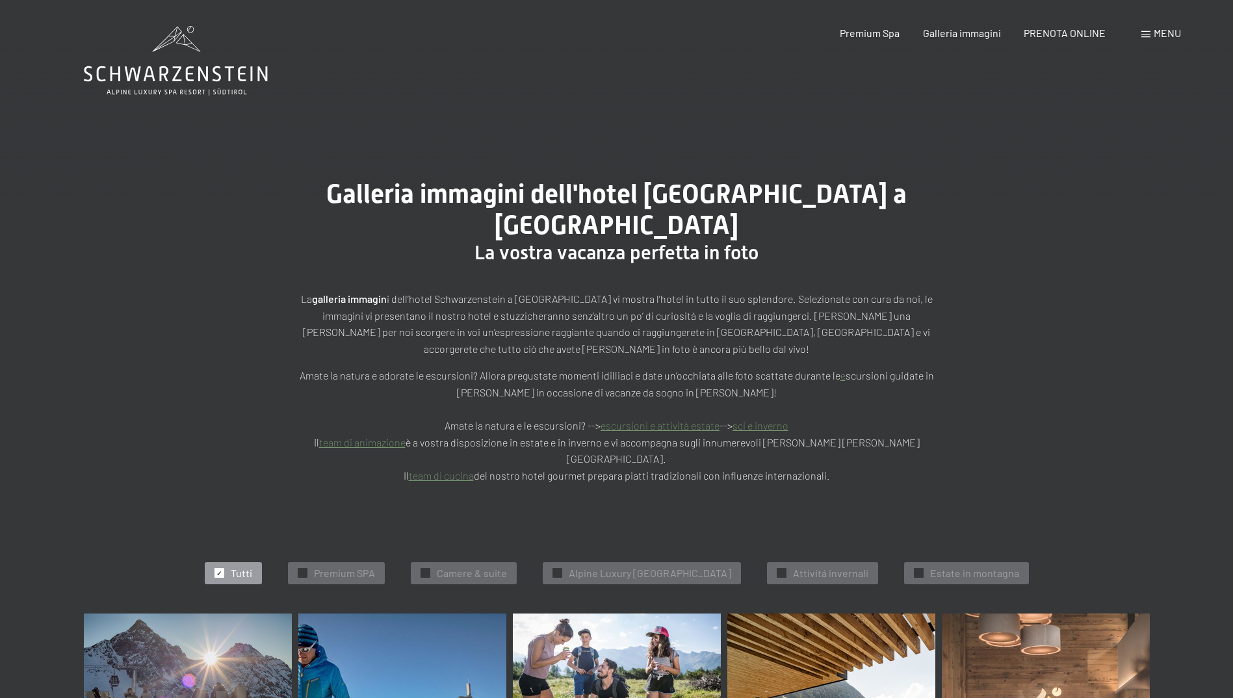
click at [1153, 31] on span "Menu" at bounding box center [1166, 33] width 27 height 12
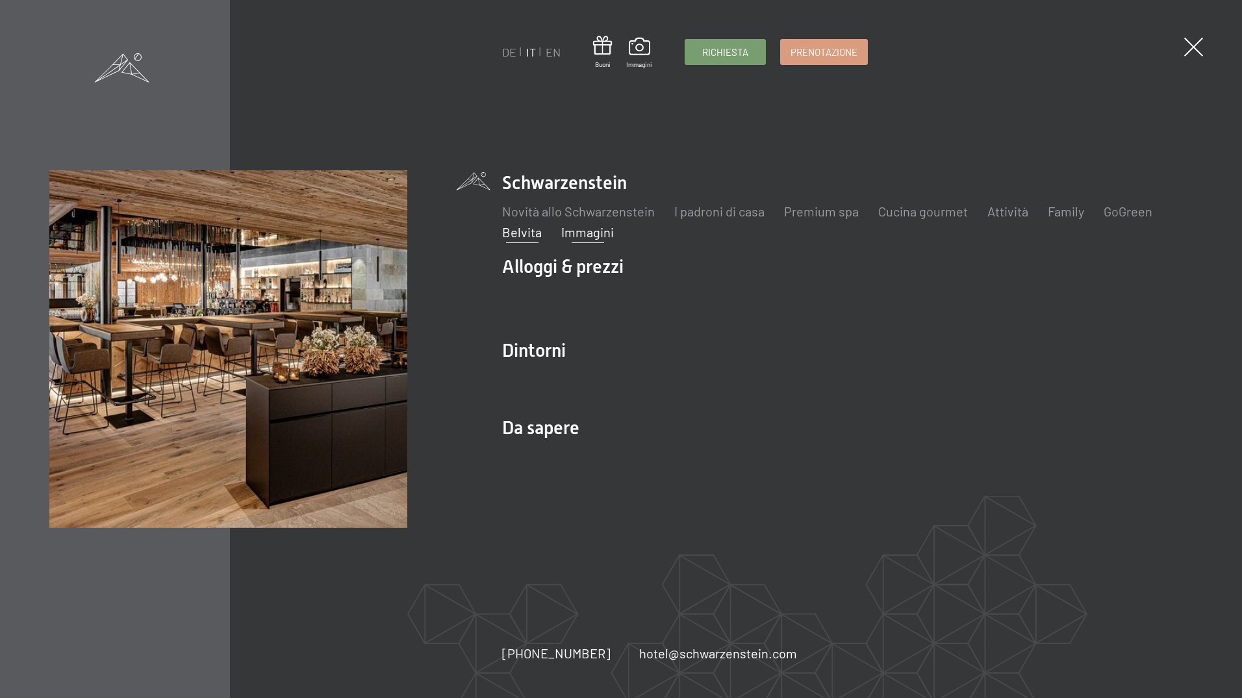
click at [524, 232] on link "Belvita" at bounding box center [522, 232] width 40 height 16
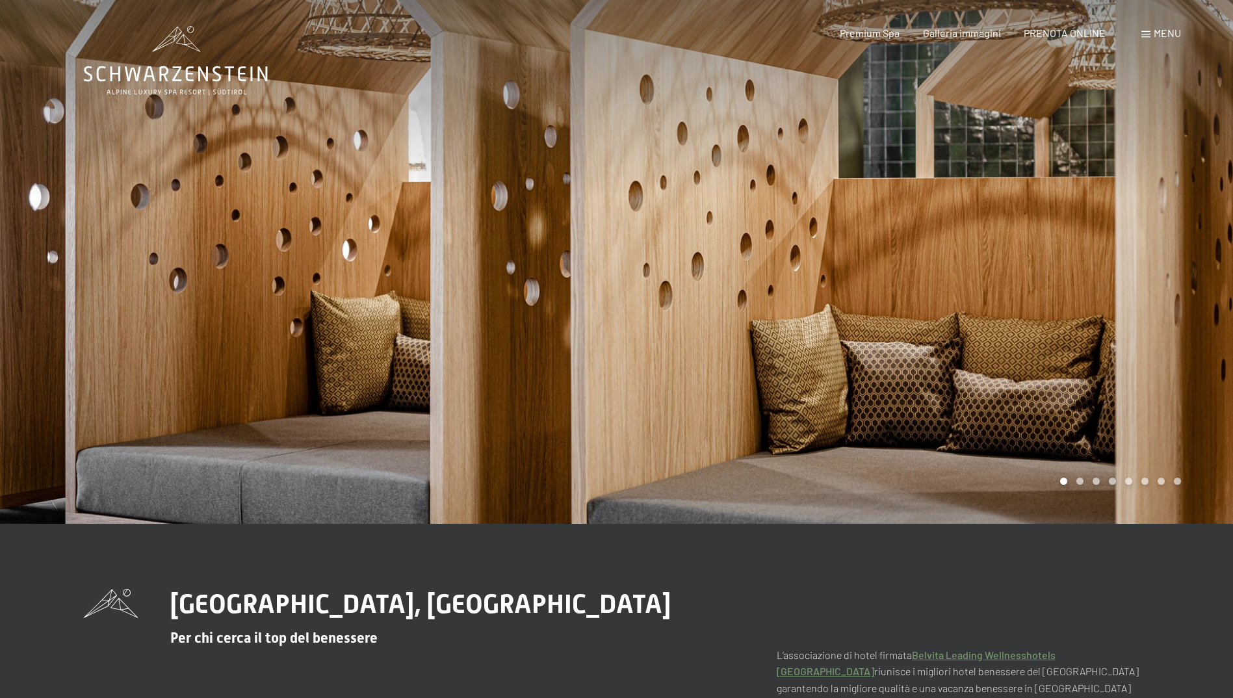
click at [1171, 33] on span "Menu" at bounding box center [1166, 33] width 27 height 12
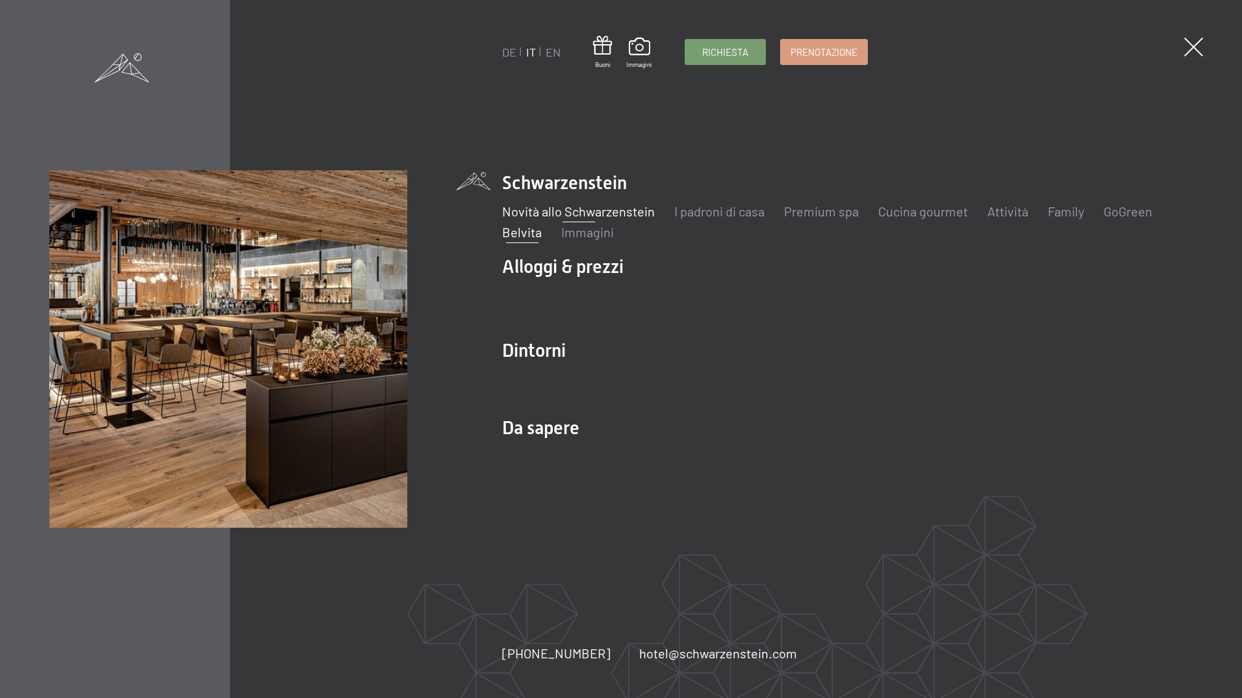
click at [595, 209] on link "Novità allo Schwarzenstein" at bounding box center [578, 211] width 153 height 16
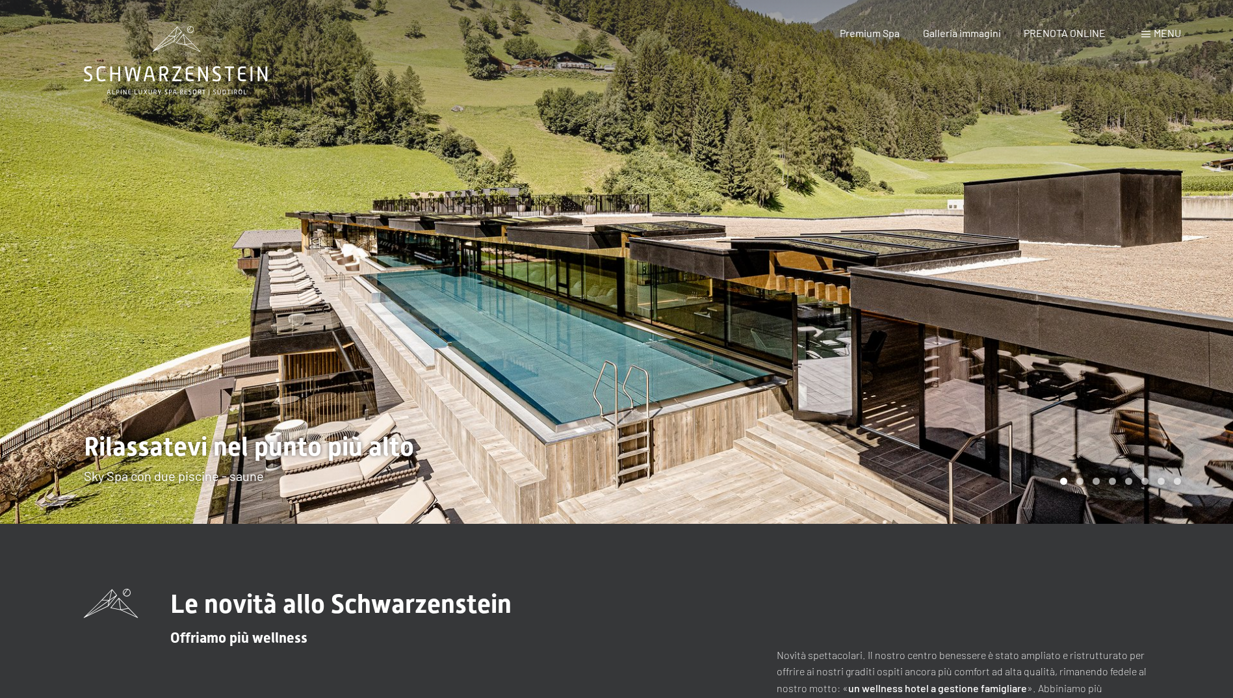
click at [1170, 35] on span "Menu" at bounding box center [1166, 33] width 27 height 12
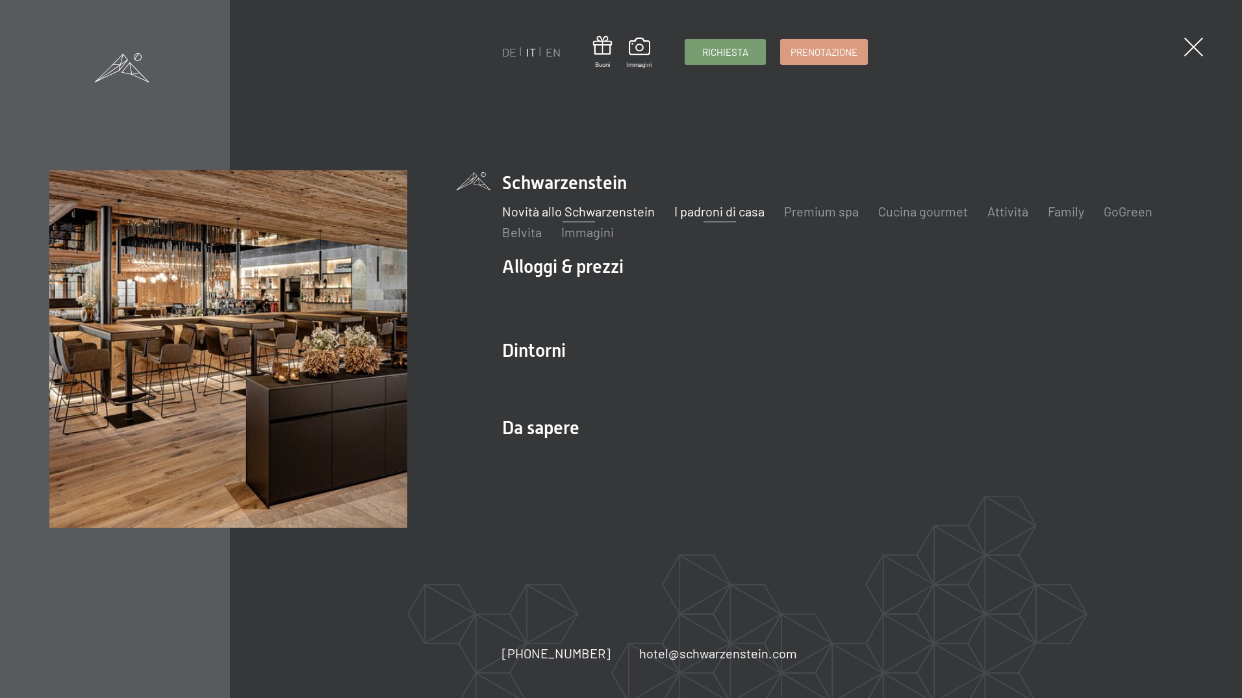
click at [745, 212] on link "I padroni di casa" at bounding box center [719, 211] width 90 height 16
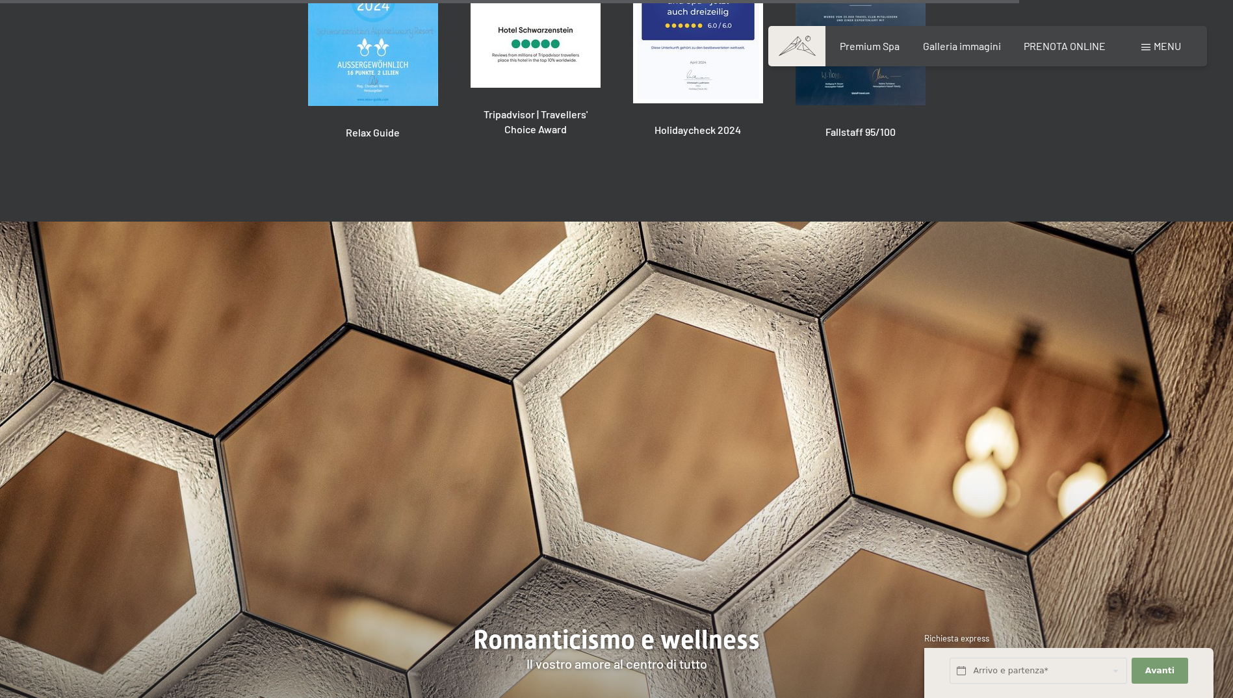
scroll to position [4006, 0]
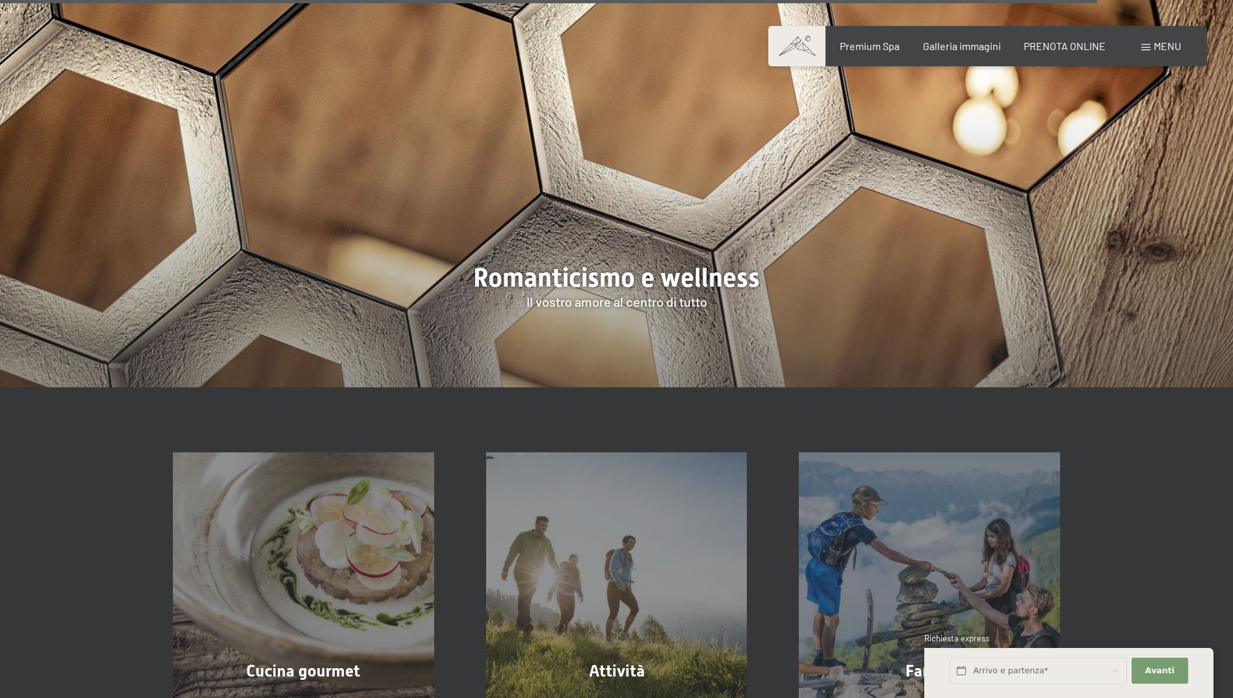
click at [611, 224] on div at bounding box center [616, 124] width 1233 height 528
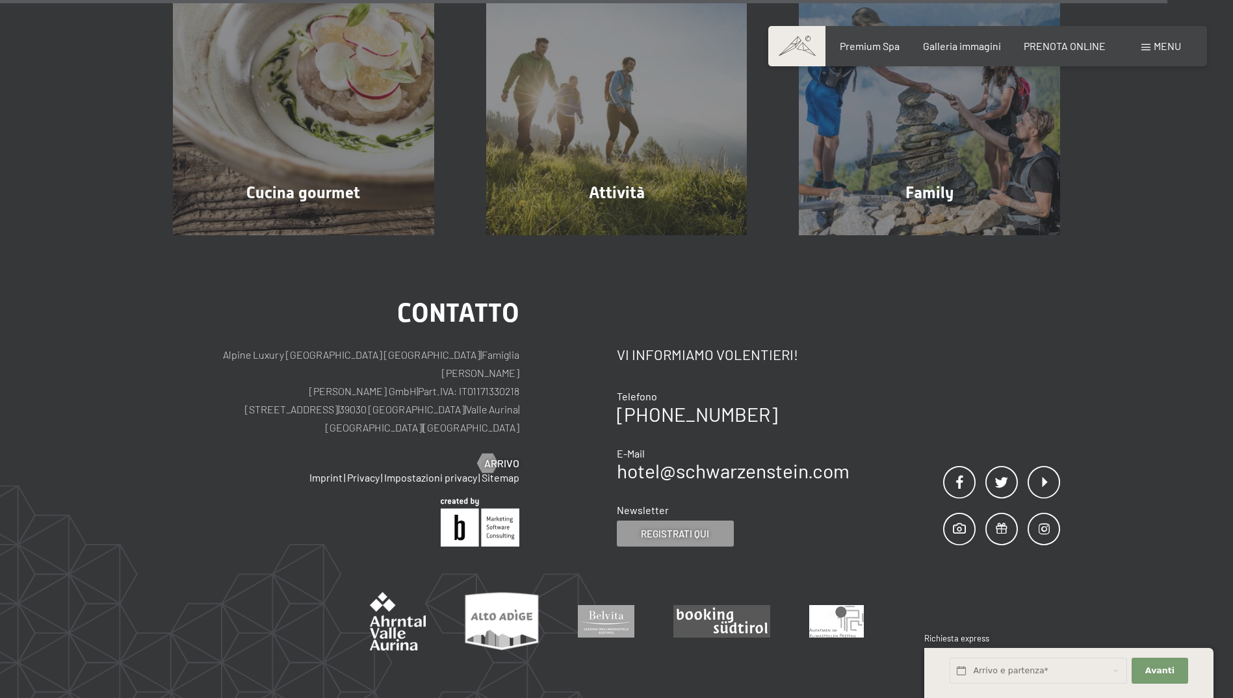
scroll to position [4299, 0]
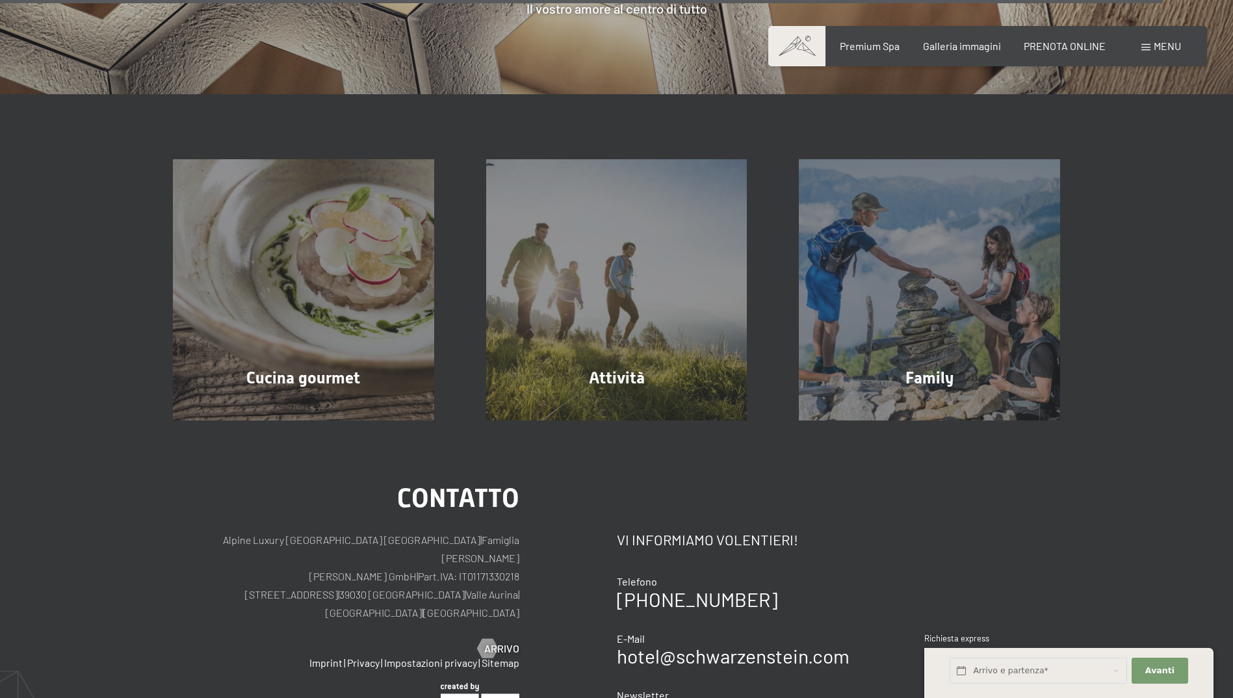
click at [1152, 41] on div "Menu" at bounding box center [1161, 46] width 40 height 14
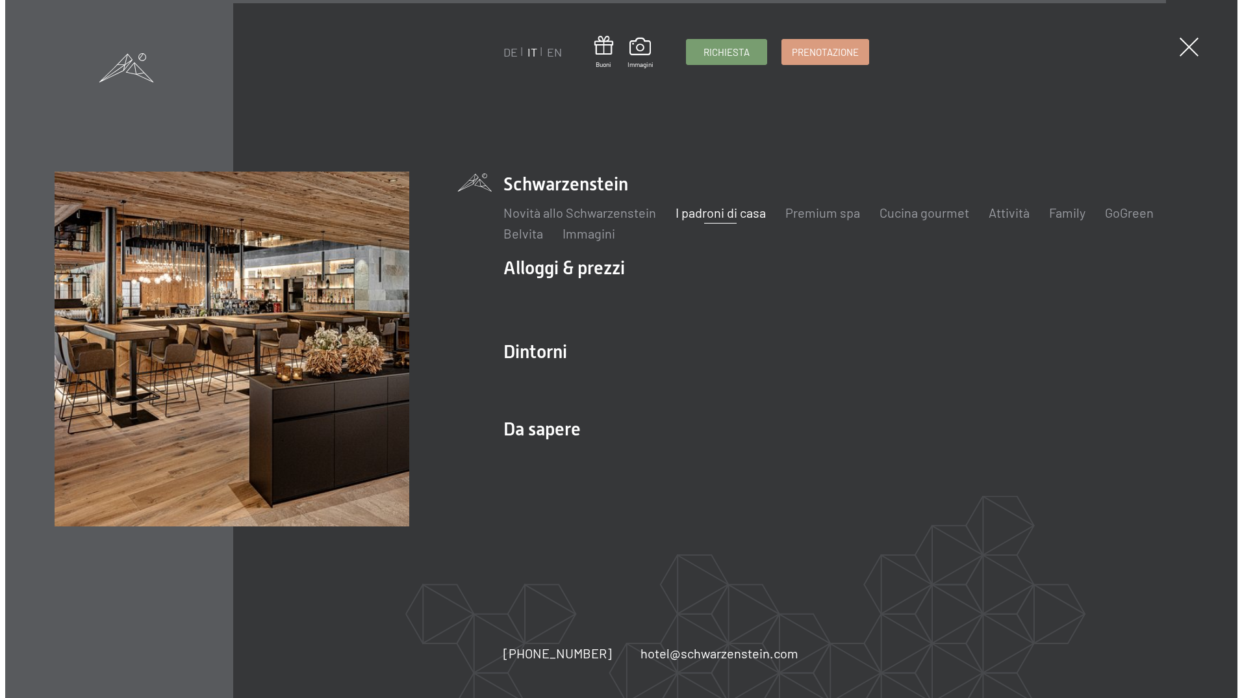
scroll to position [4306, 0]
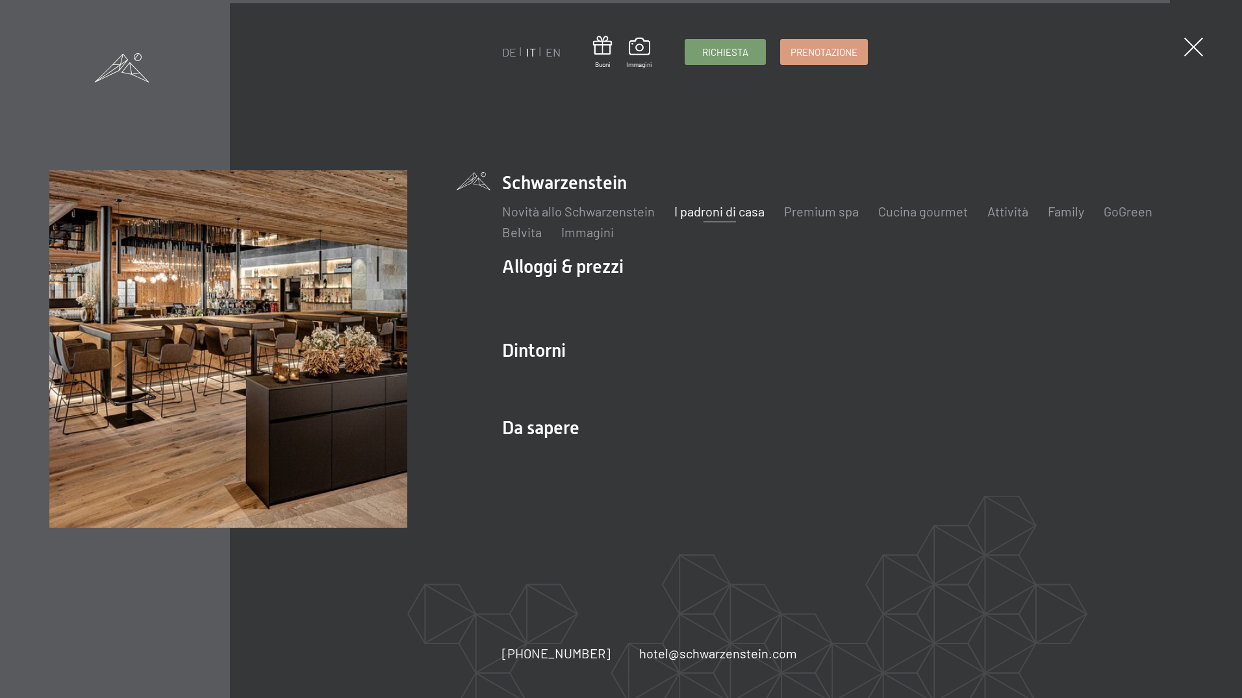
click at [1177, 41] on div "DE IT EN Buoni Immagini Richiesta Prenotazione DE IT EN Schwarzenstein Novità a…" at bounding box center [621, 349] width 1242 height 698
click at [1196, 44] on span at bounding box center [1194, 47] width 27 height 27
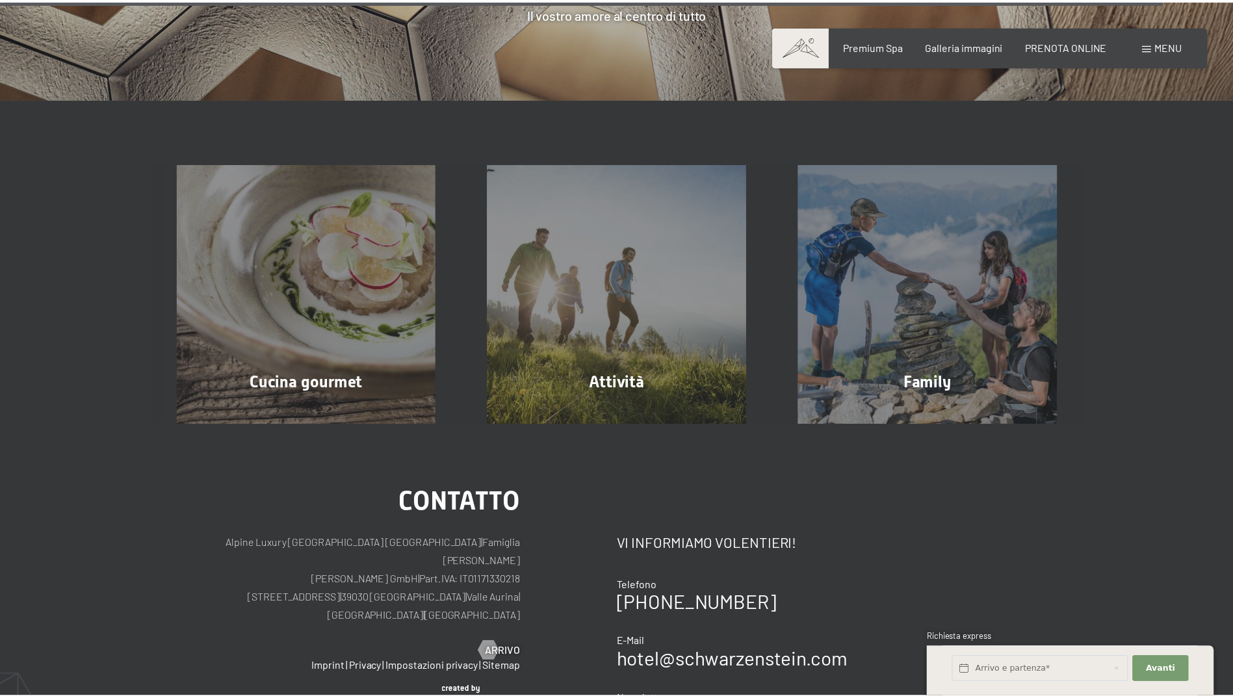
scroll to position [4299, 0]
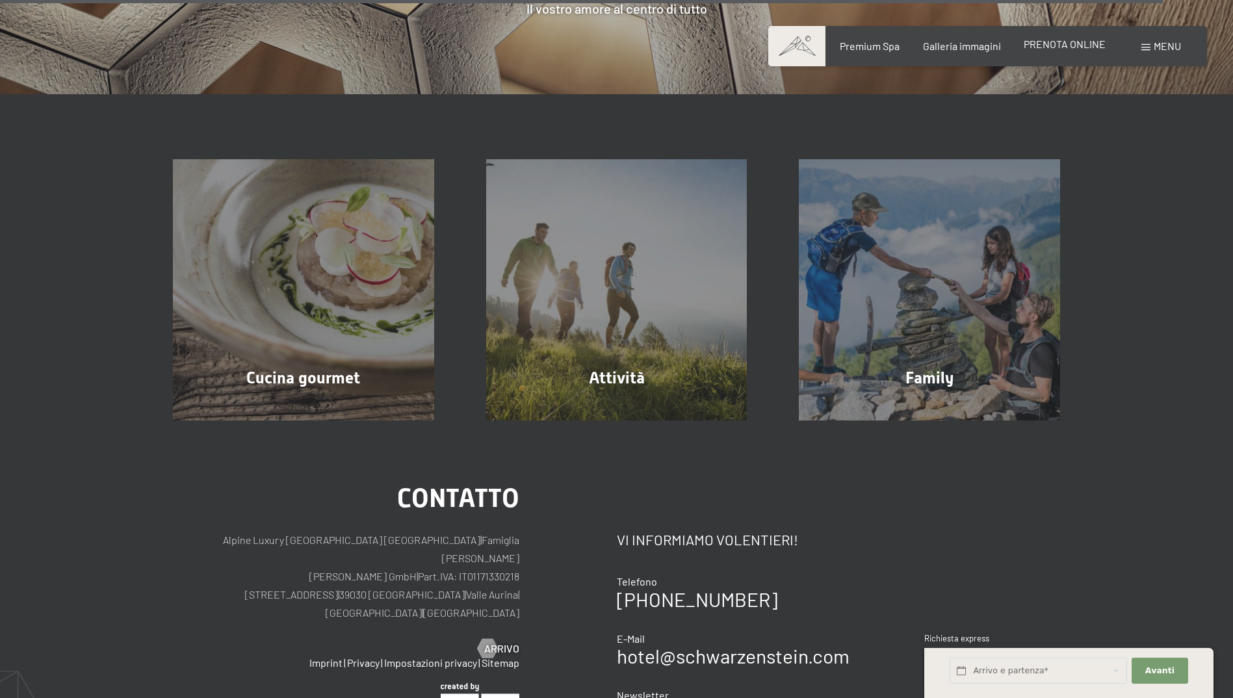
click at [1075, 42] on span "PRENOTA ONLINE" at bounding box center [1064, 44] width 82 height 12
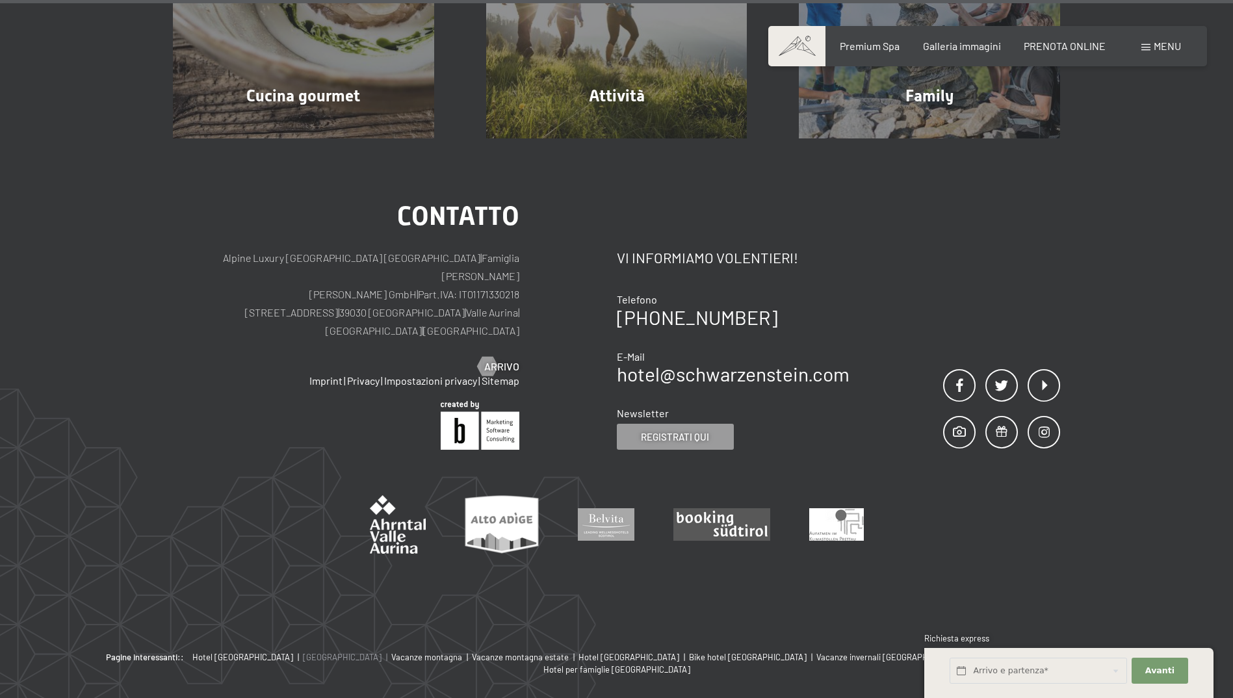
scroll to position [4559, 0]
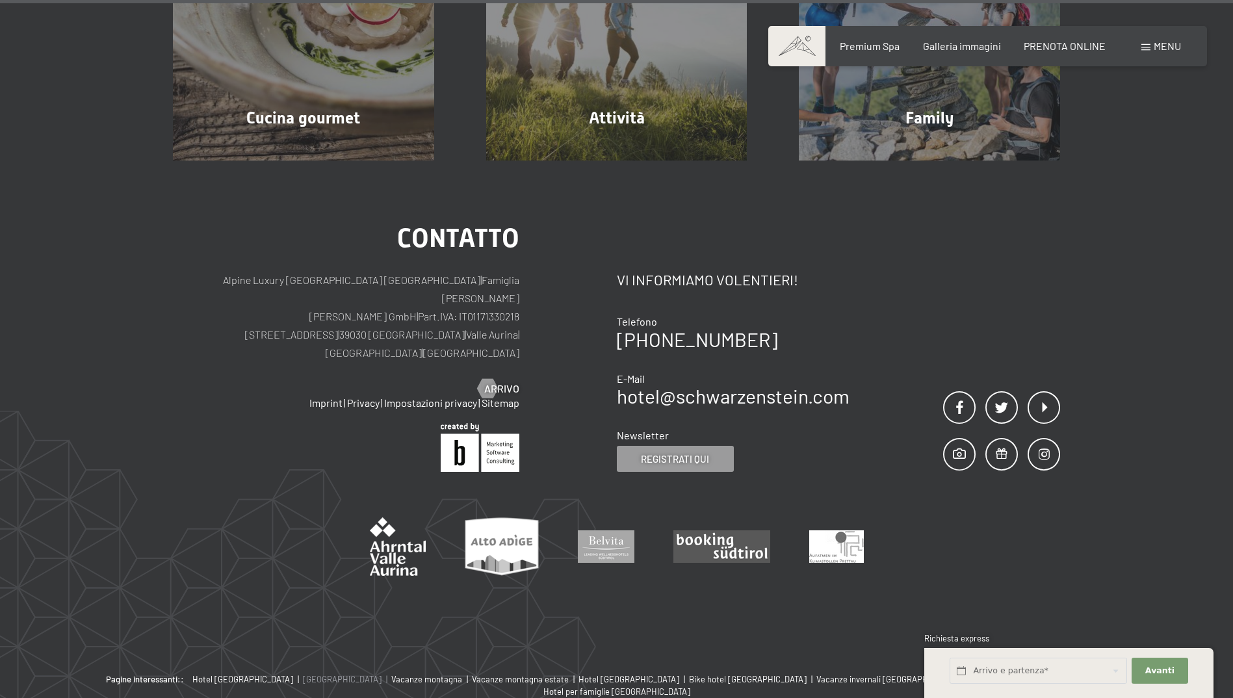
click at [339, 674] on span "[GEOGRAPHIC_DATA]" at bounding box center [342, 679] width 79 height 10
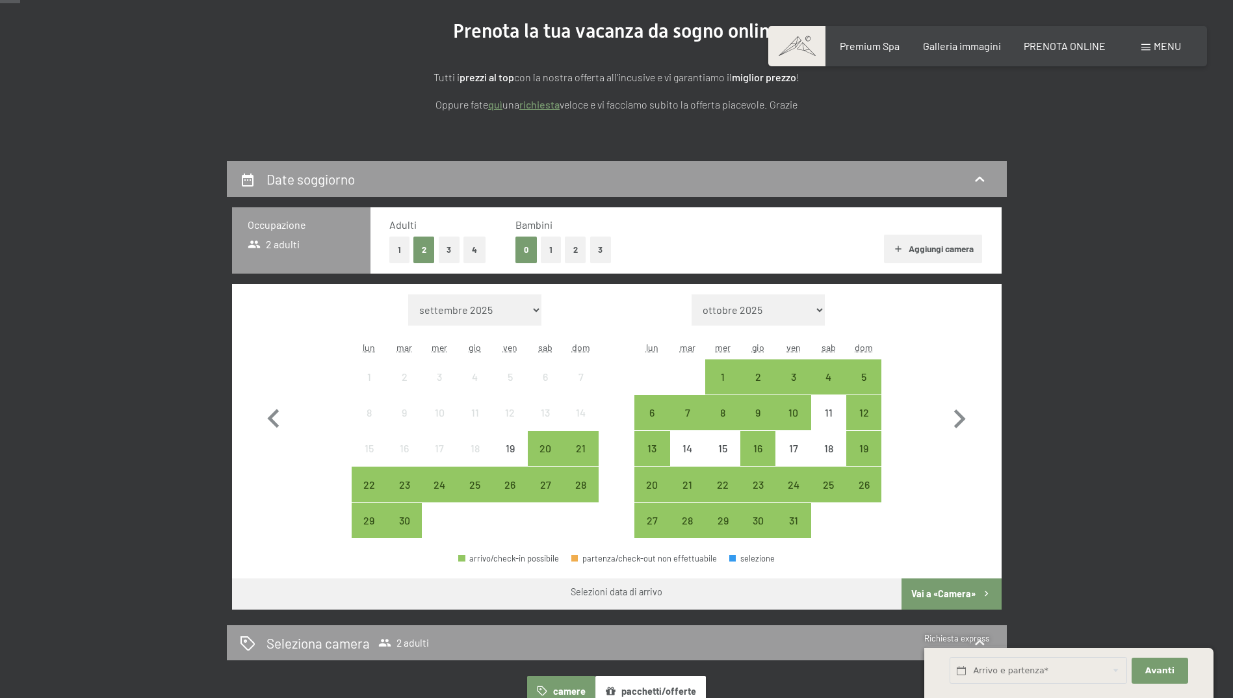
scroll to position [260, 0]
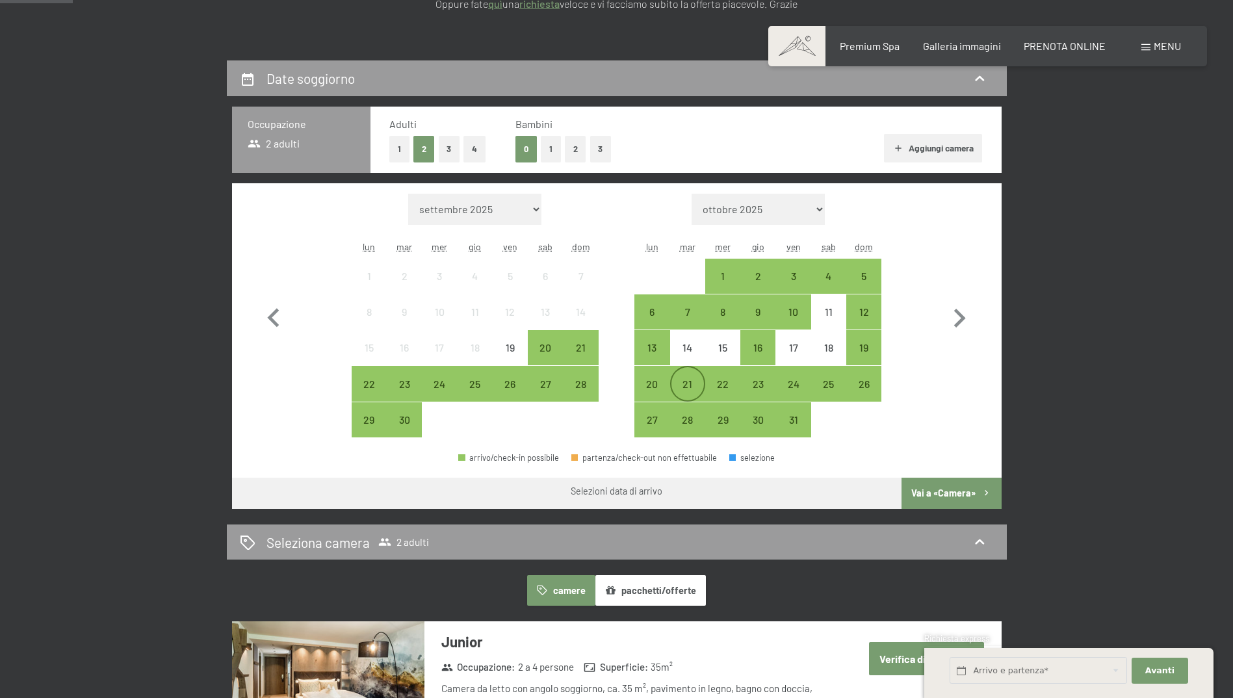
click at [687, 379] on div "21" at bounding box center [687, 395] width 32 height 32
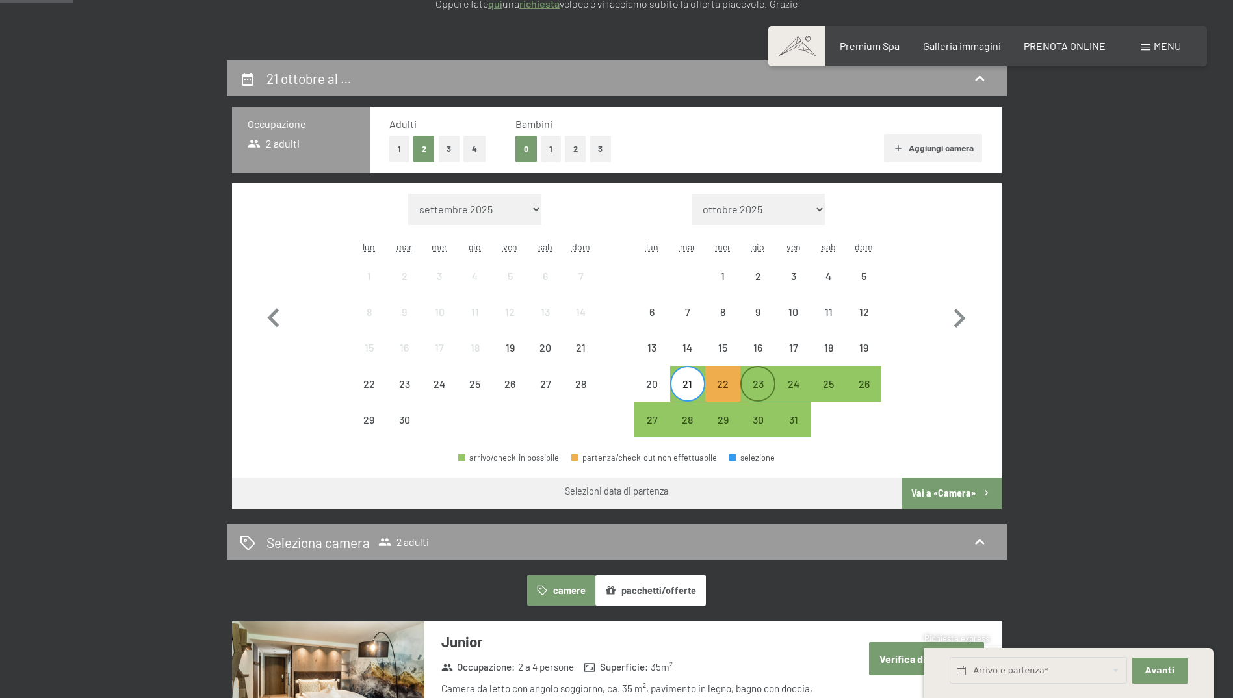
click at [757, 375] on div "23" at bounding box center [757, 383] width 32 height 32
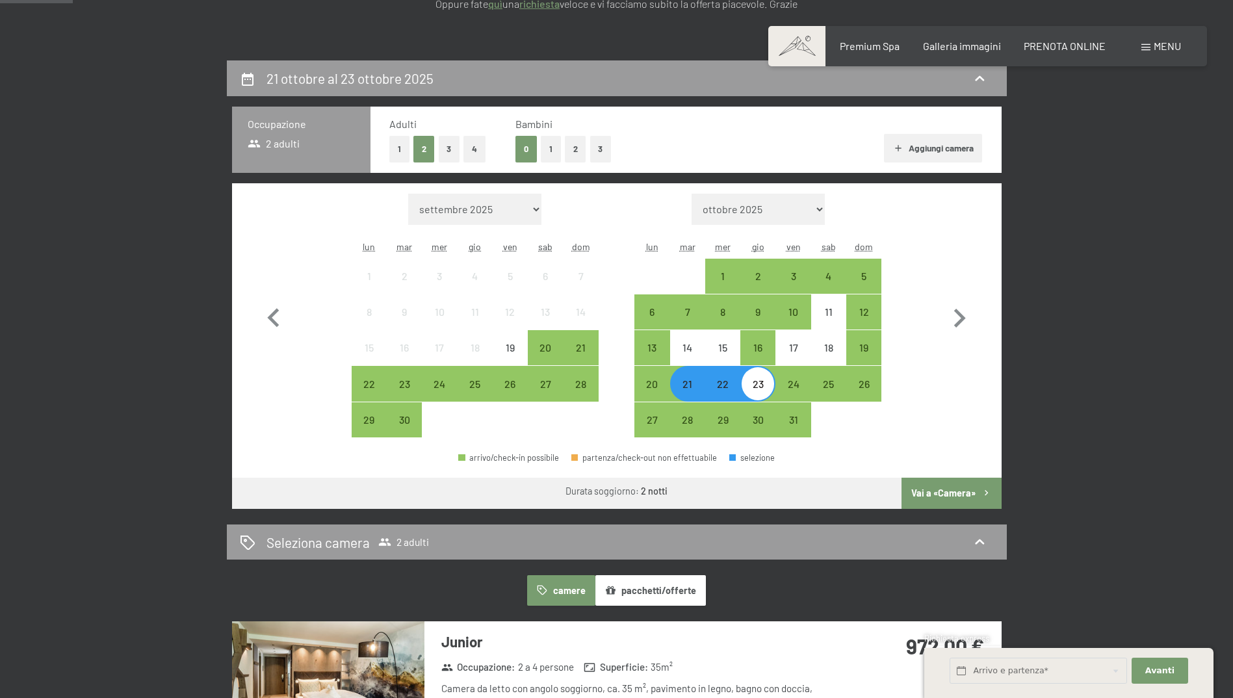
click at [949, 480] on button "Vai a «Camera»" at bounding box center [950, 493] width 99 height 31
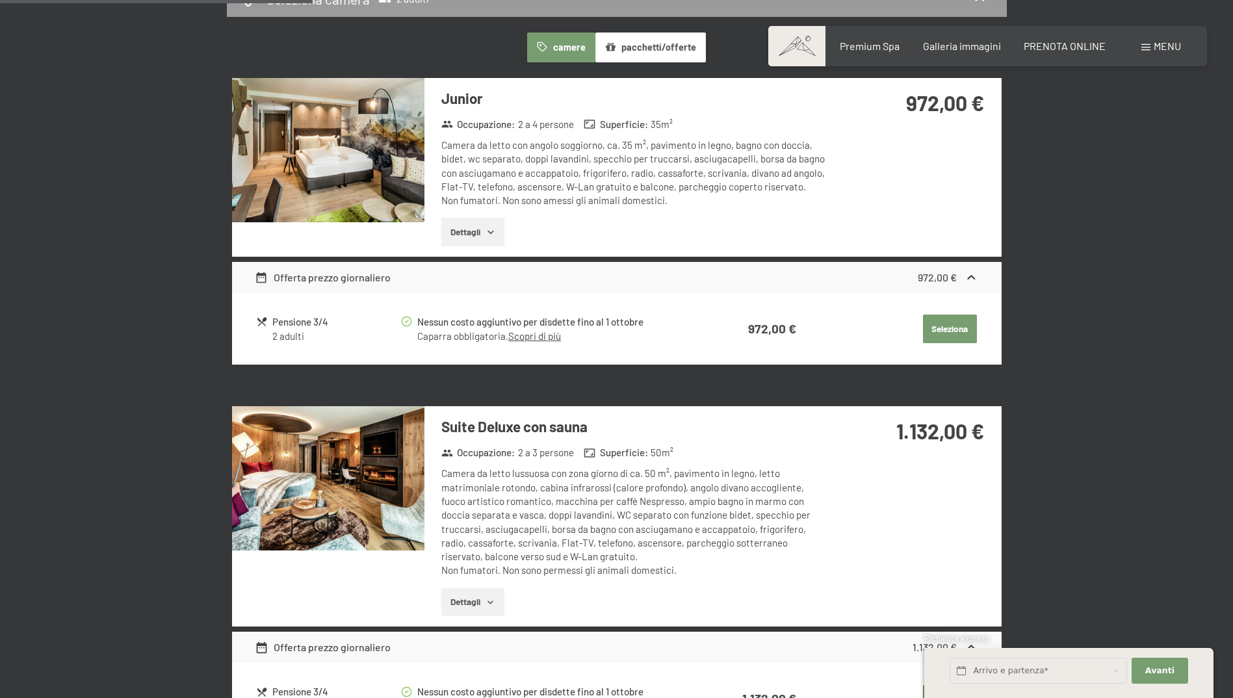
scroll to position [385, 0]
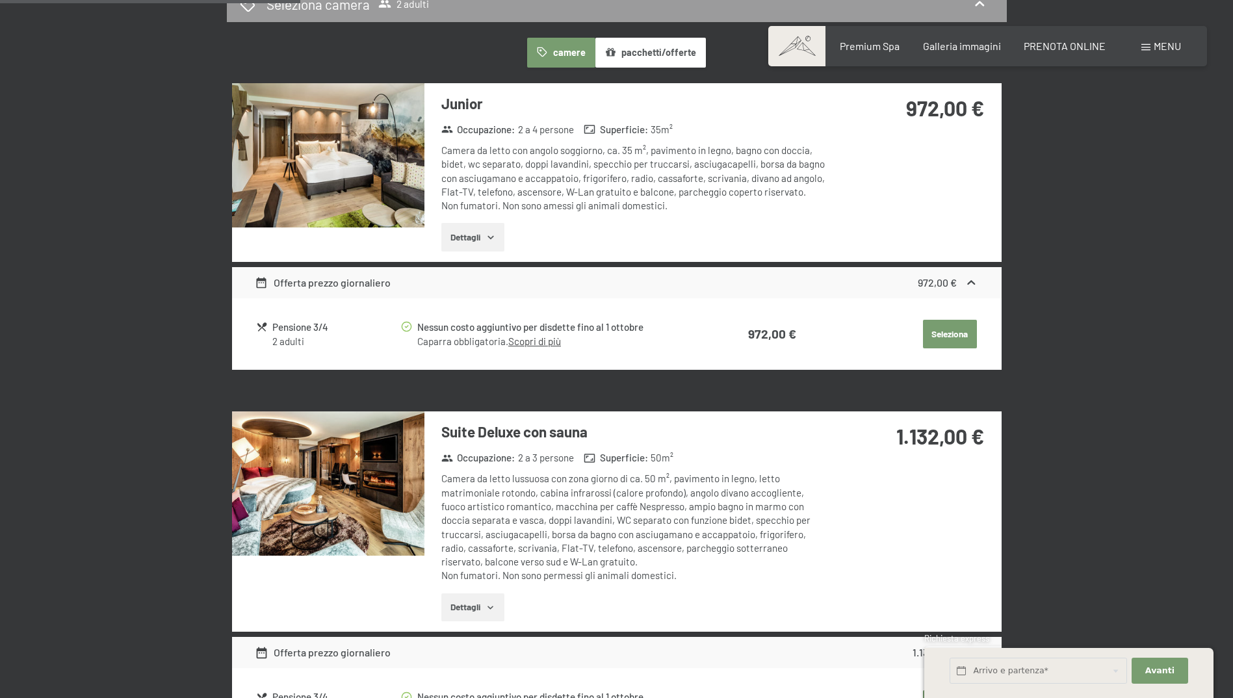
click at [947, 331] on button "Seleziona" at bounding box center [950, 334] width 54 height 29
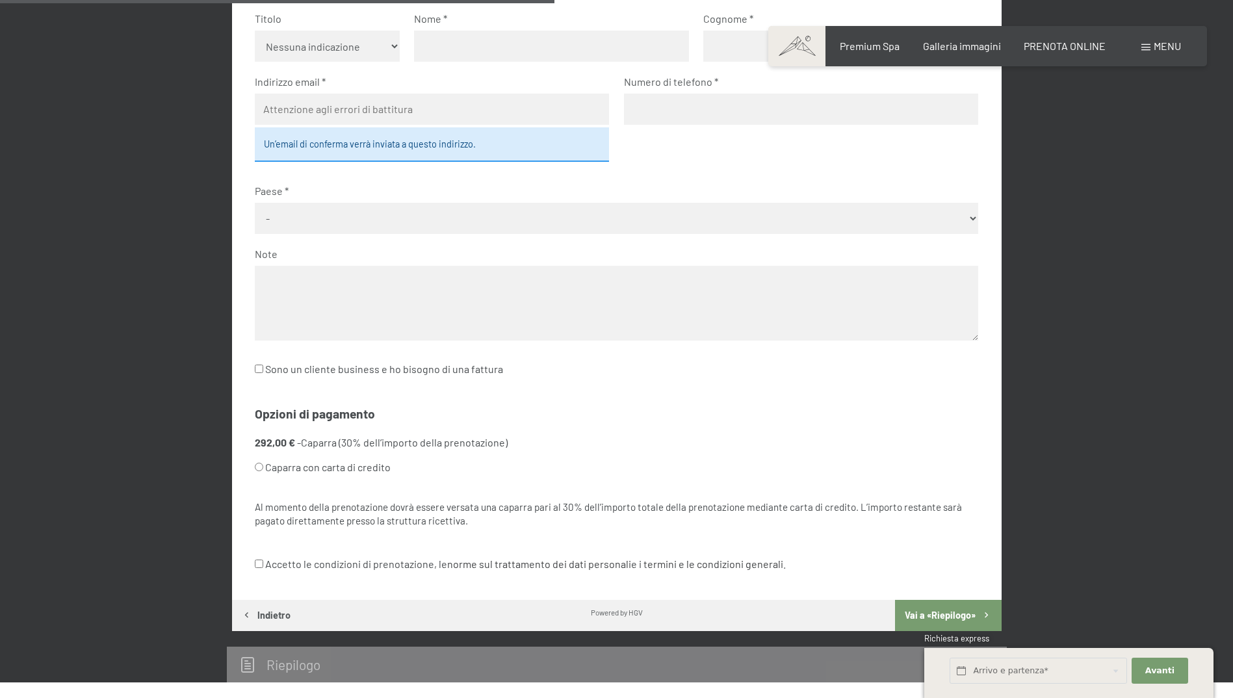
scroll to position [645, 0]
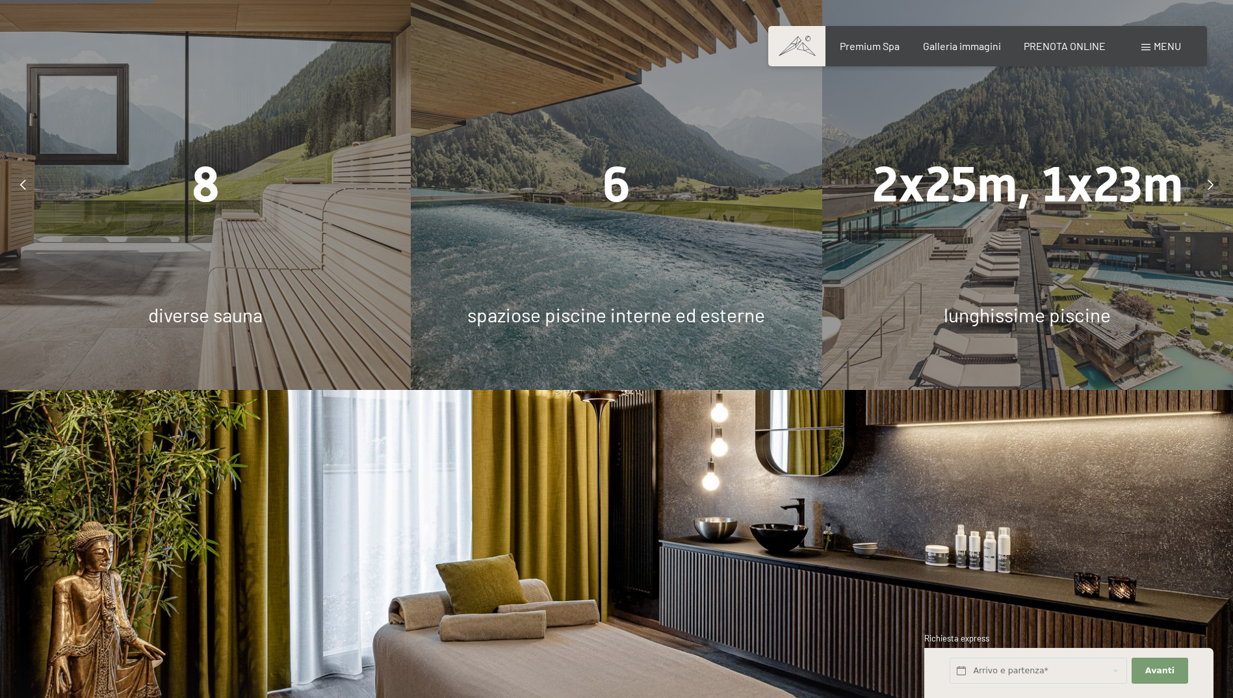
scroll to position [1234, 0]
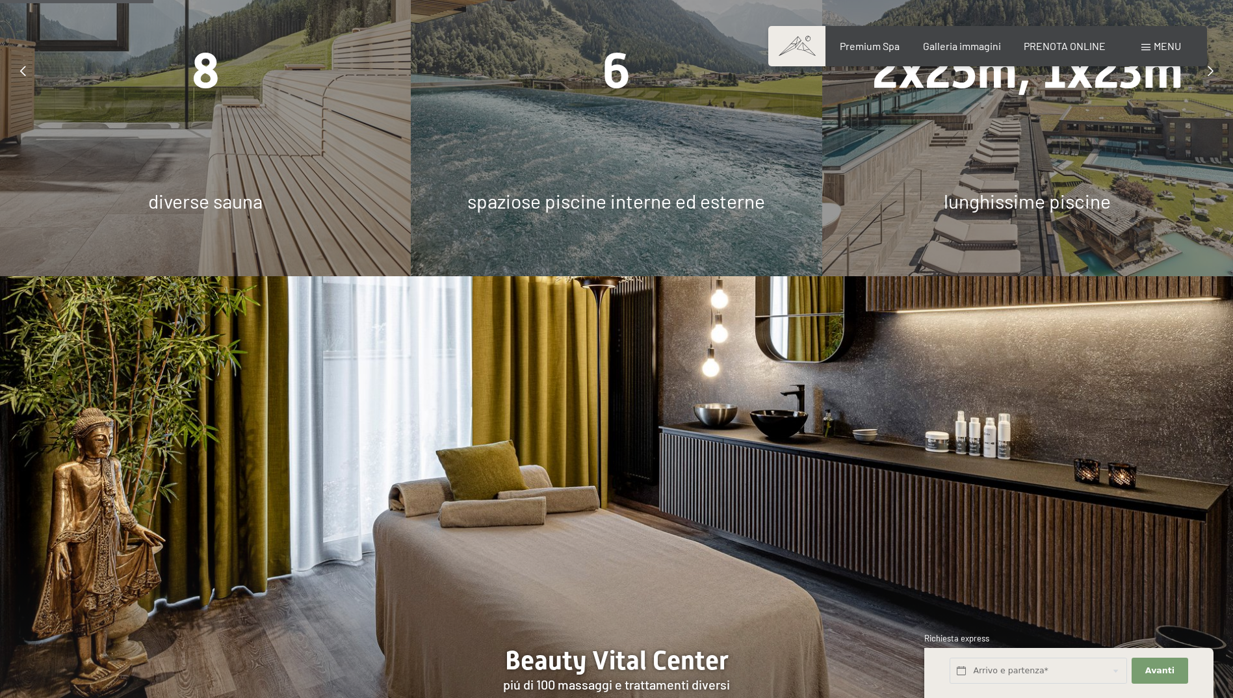
click at [220, 112] on div "8 diverse sauna" at bounding box center [205, 71] width 411 height 411
click at [212, 57] on span "8" at bounding box center [206, 70] width 28 height 57
drag, startPoint x: 212, startPoint y: 57, endPoint x: 212, endPoint y: 122, distance: 65.0
click at [212, 58] on span "8" at bounding box center [206, 70] width 28 height 57
click at [212, 189] on span "diverse sauna" at bounding box center [205, 200] width 114 height 23
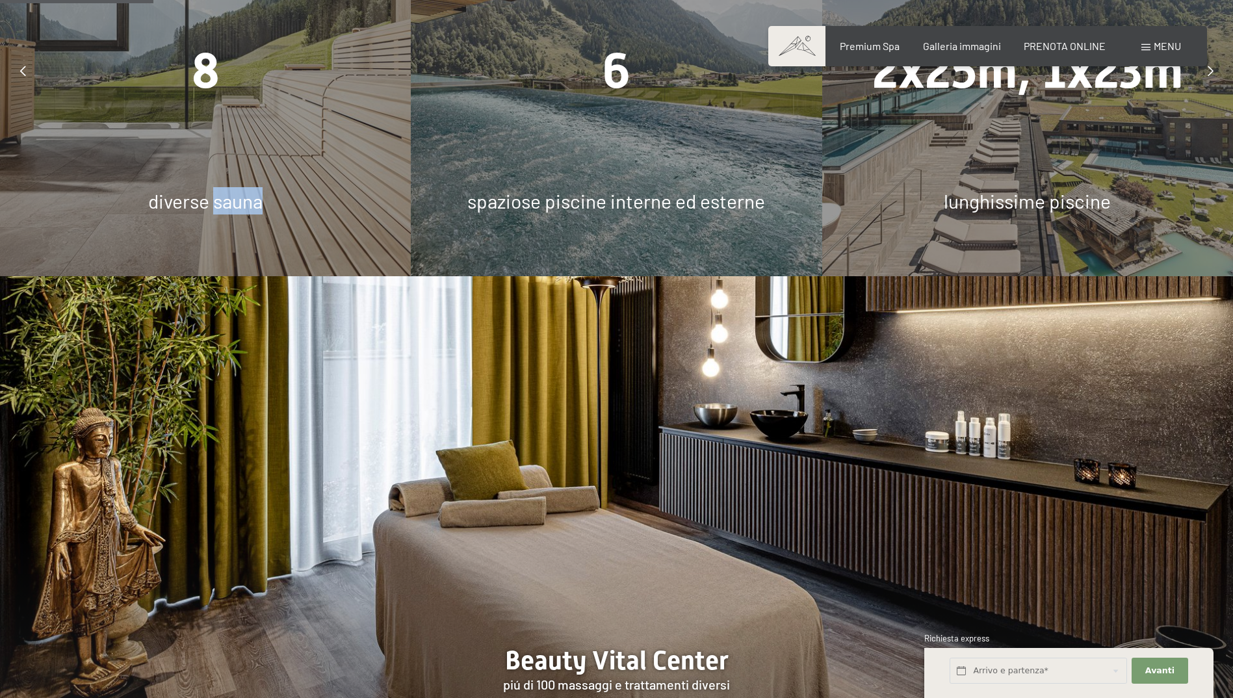
click at [212, 189] on span "diverse sauna" at bounding box center [205, 200] width 114 height 23
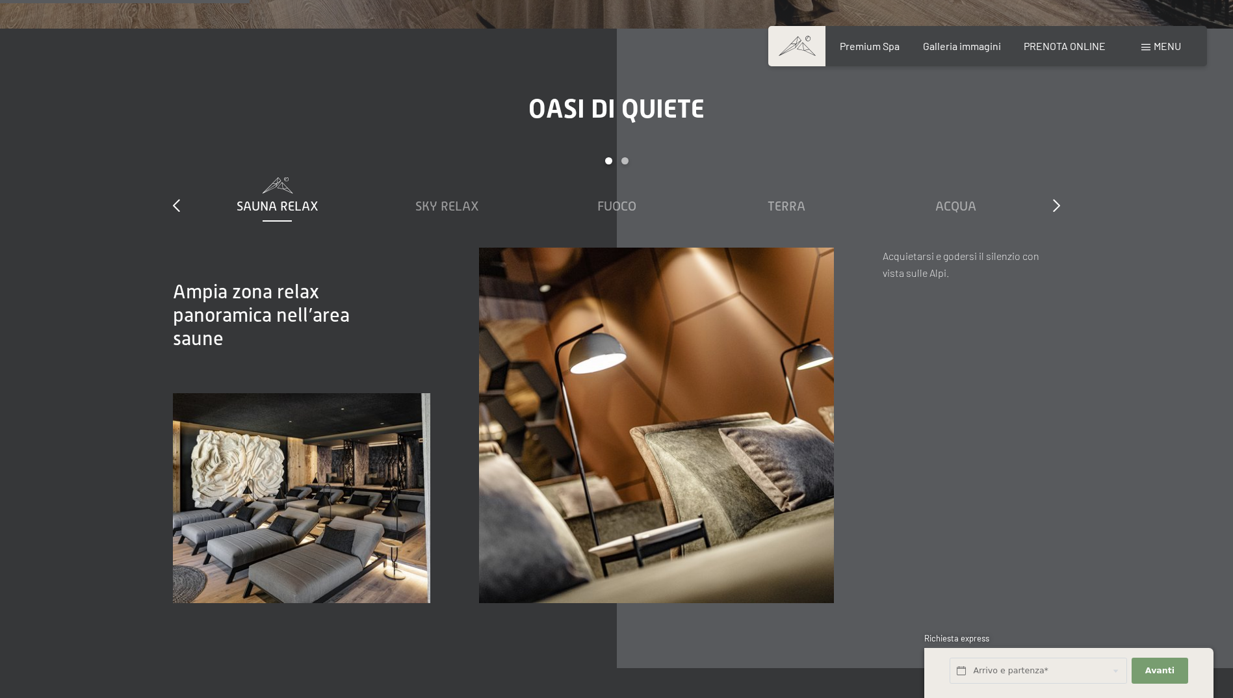
scroll to position [2014, 0]
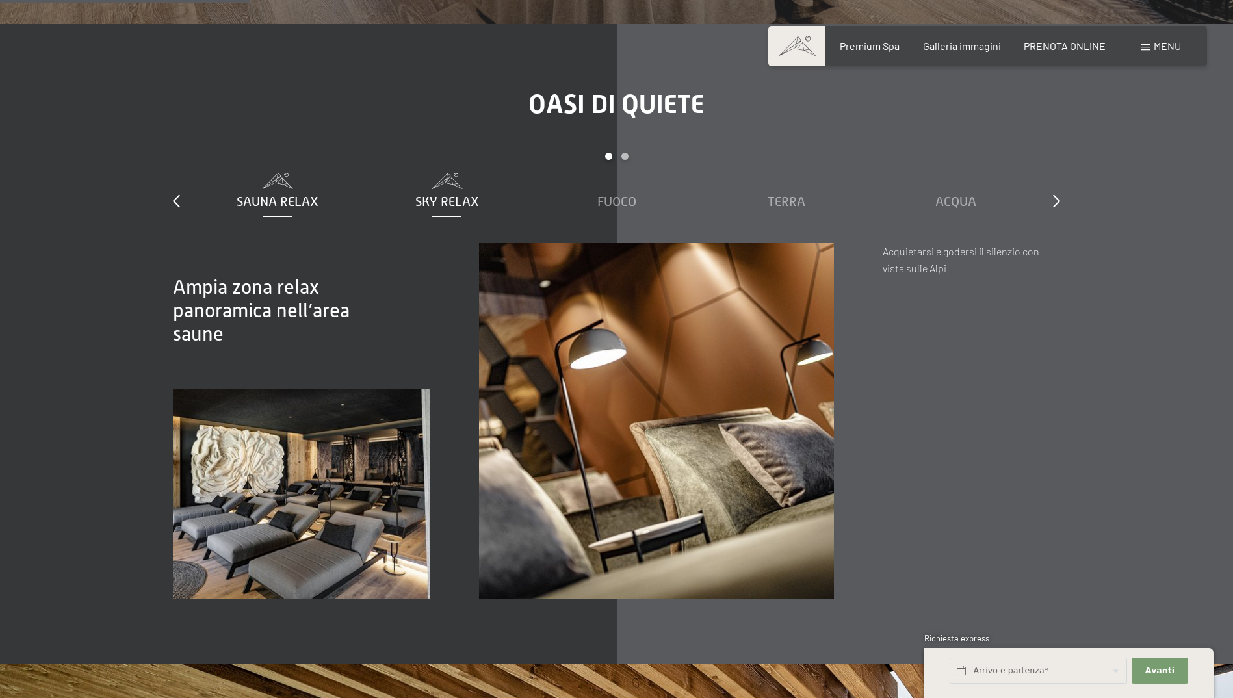
click at [463, 194] on span "Sky Relax" at bounding box center [447, 201] width 64 height 14
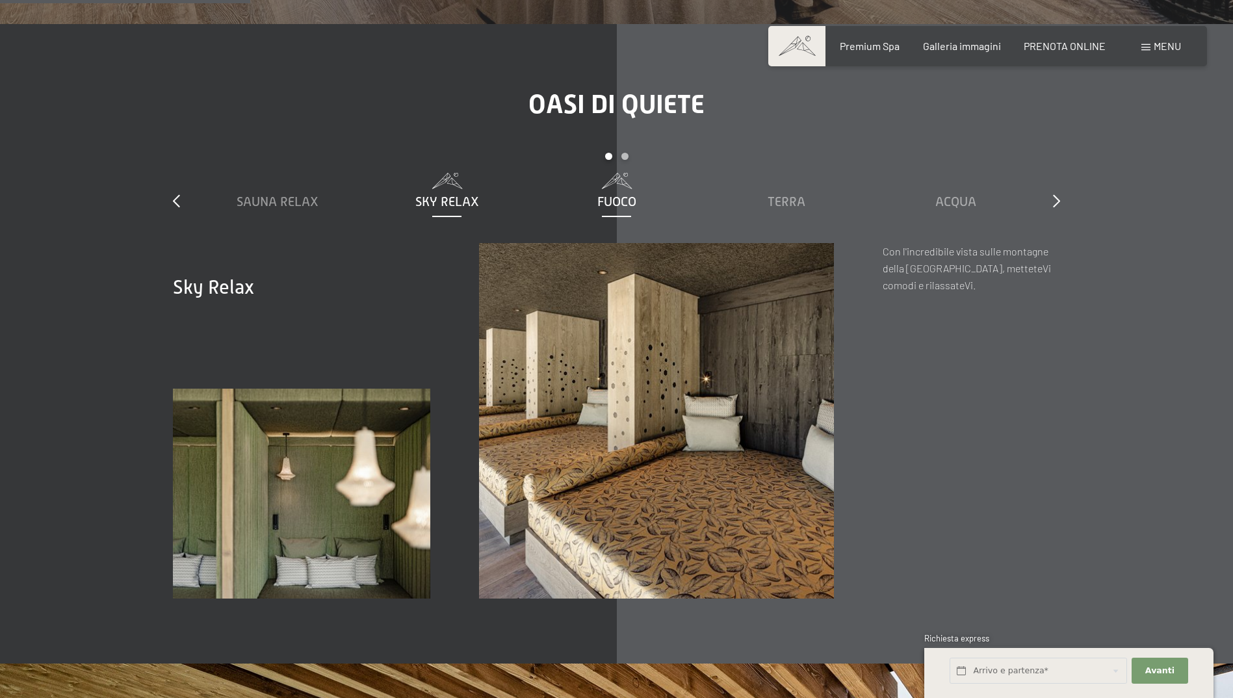
click at [617, 194] on span "Fuoco" at bounding box center [616, 201] width 39 height 14
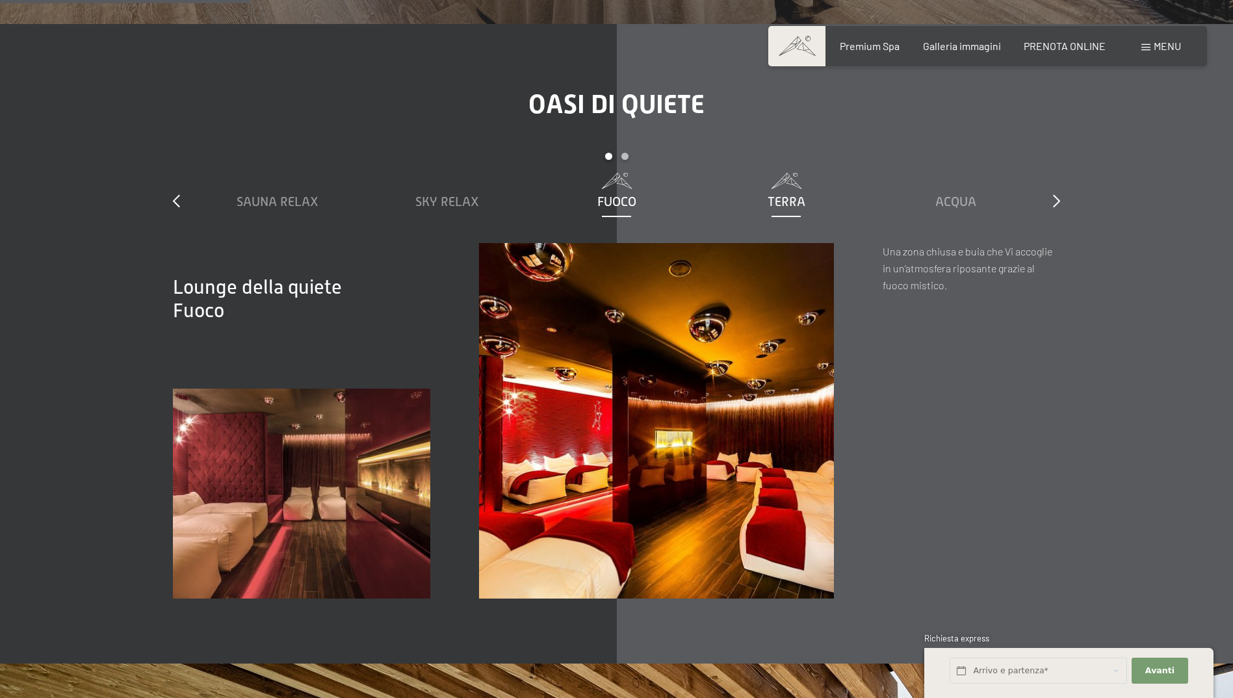
click at [780, 194] on span "Terra" at bounding box center [786, 201] width 38 height 14
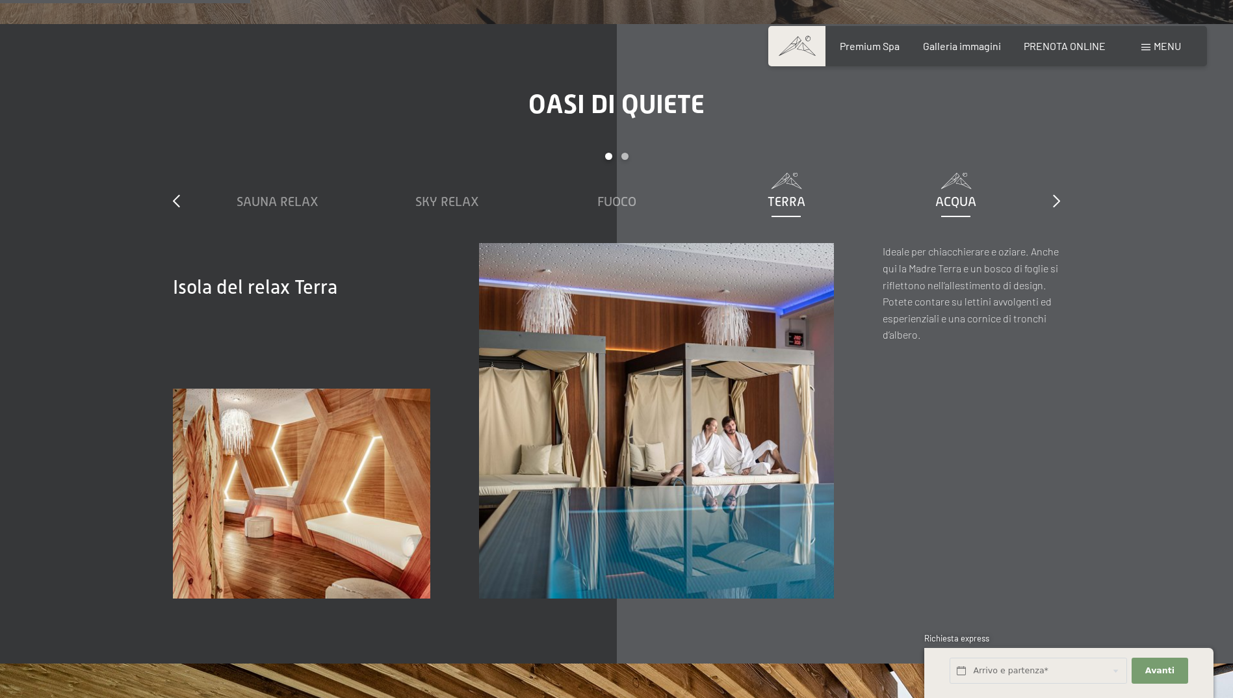
click at [930, 173] on div "Acqua" at bounding box center [955, 192] width 157 height 38
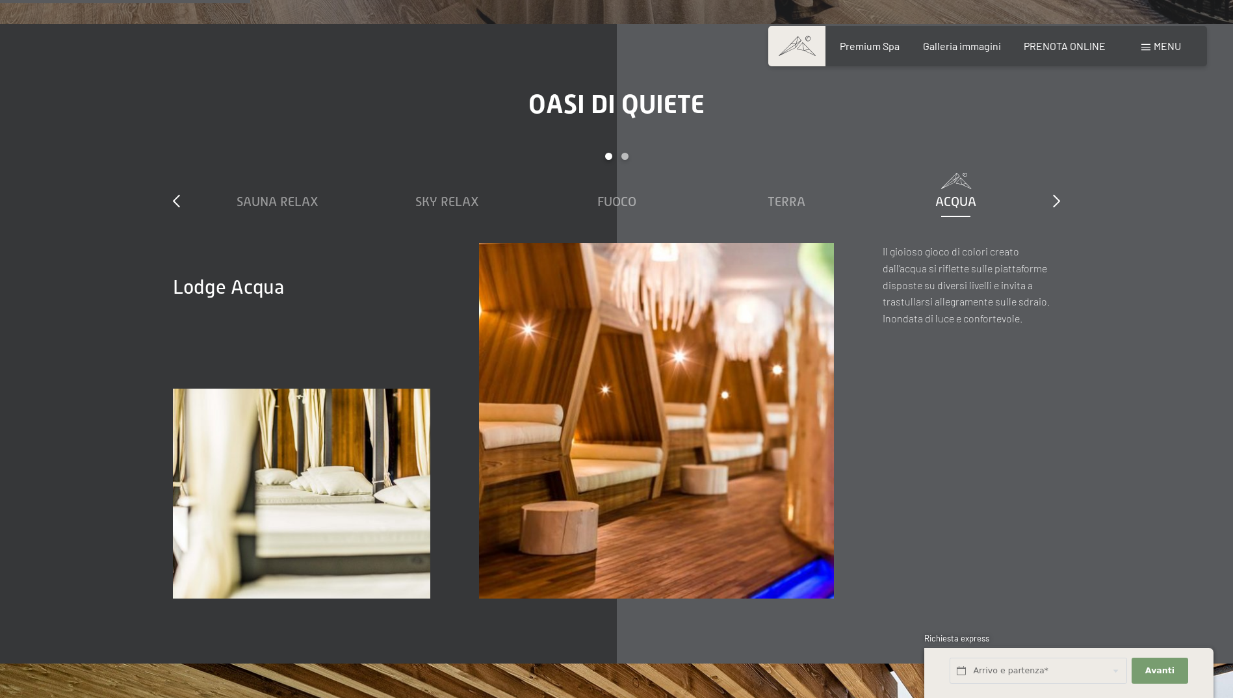
click at [1063, 188] on div "Oasi di quiete slide 1 to 5 of 7 Sauna relax Sky Relax Fuoco Terra Acqua Aria S…" at bounding box center [616, 343] width 984 height 509
click at [1052, 184] on div "slide 1 to 5 of 7 Sauna relax Sky Relax Fuoco Terra Acqua Aria Settimo Cielo" at bounding box center [616, 198] width 887 height 90
drag, startPoint x: 1052, startPoint y: 184, endPoint x: 1059, endPoint y: 183, distance: 7.2
click at [1059, 194] on icon at bounding box center [1056, 200] width 7 height 13
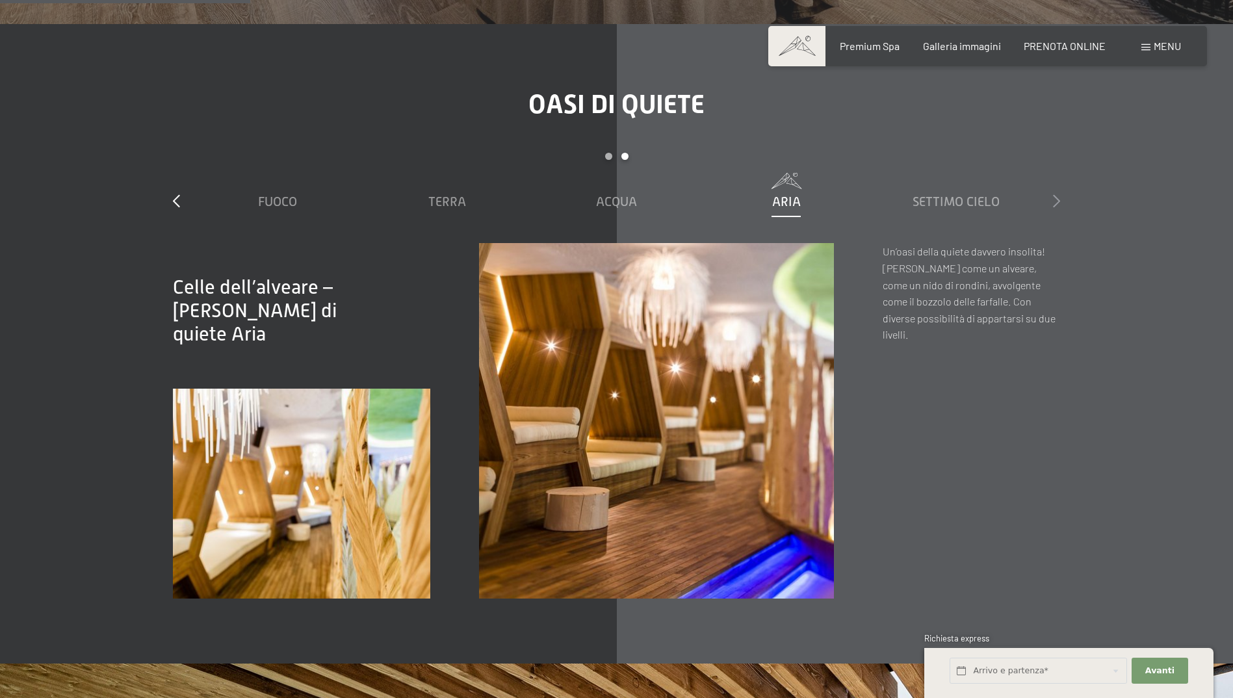
click at [1056, 194] on icon at bounding box center [1056, 200] width 7 height 13
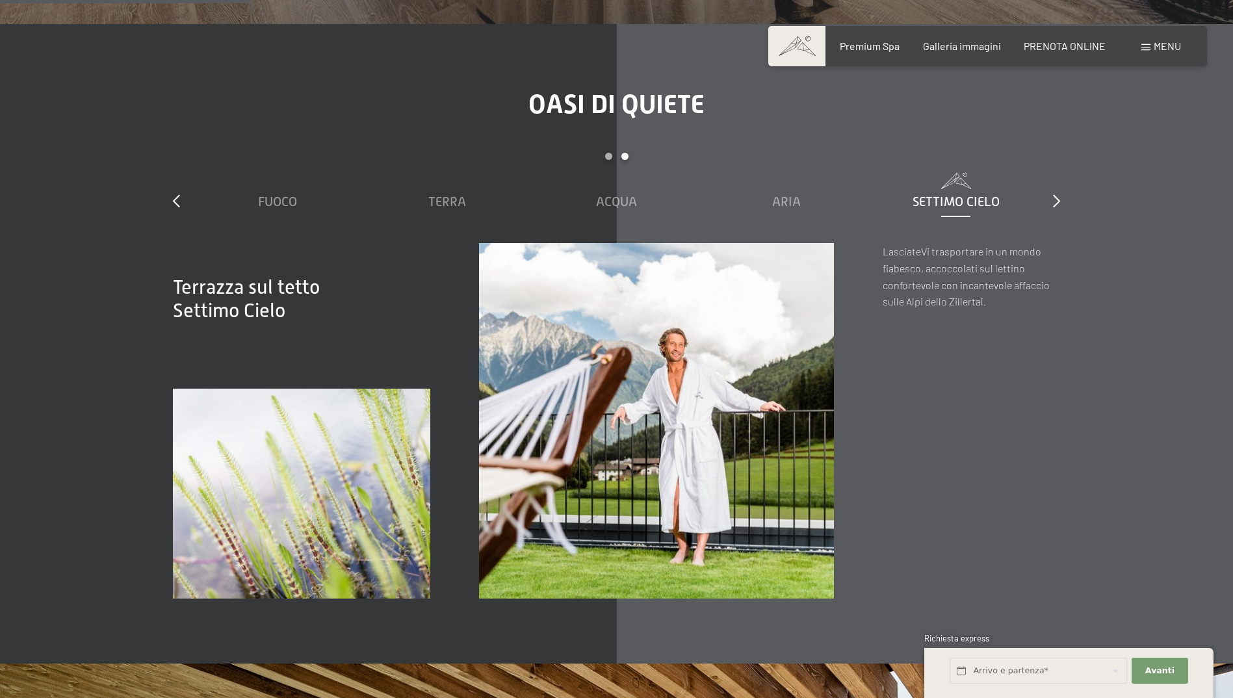
click at [966, 194] on span "Settimo Cielo" at bounding box center [955, 201] width 87 height 14
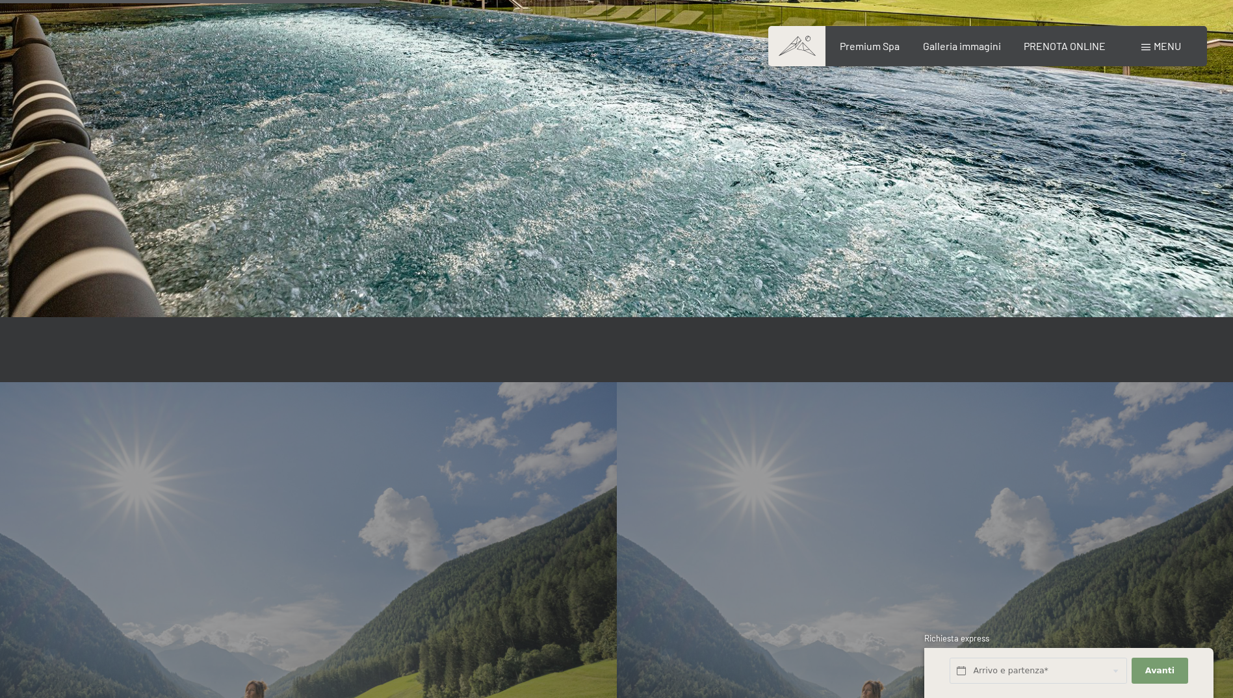
scroll to position [3444, 0]
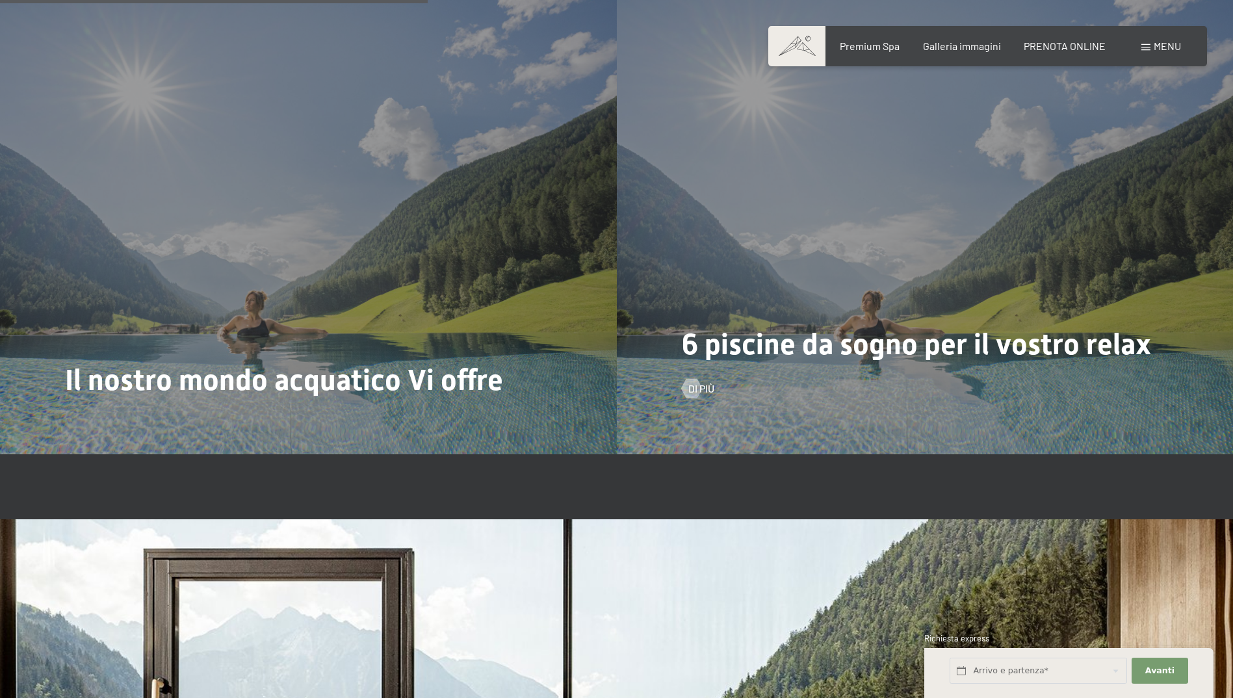
click at [876, 291] on div "6 piscine da sogno per il vostro relax Di più" at bounding box center [925, 223] width 617 height 462
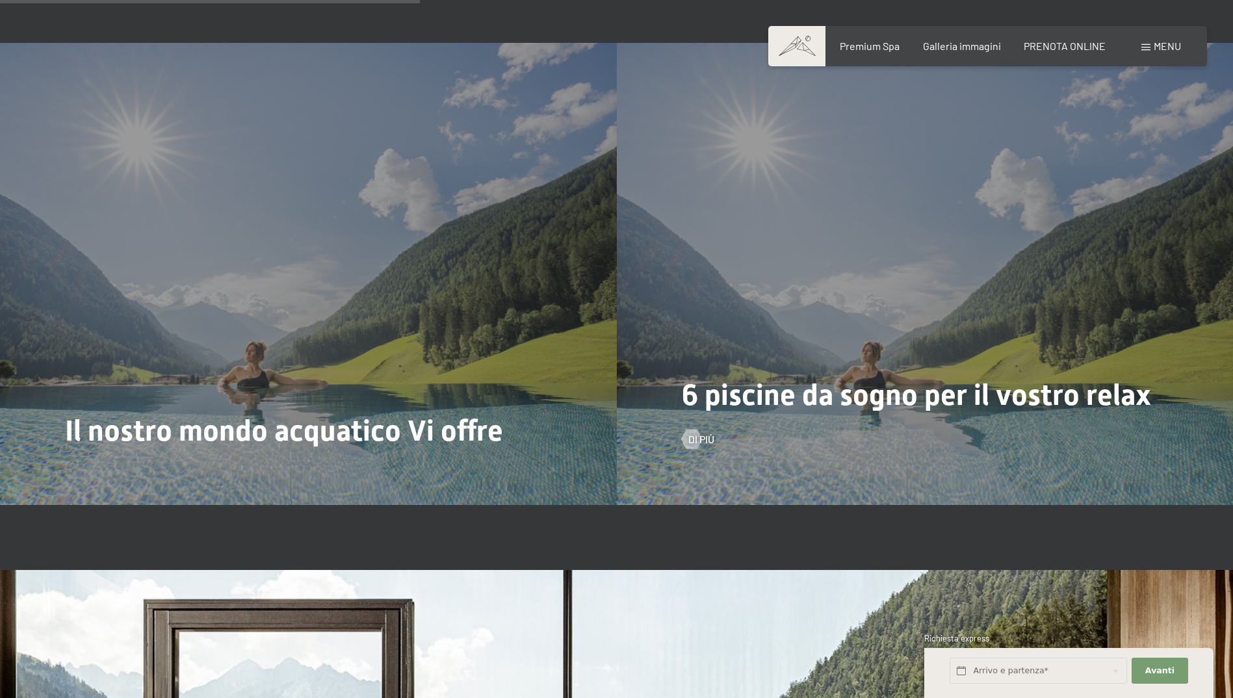
scroll to position [3379, 0]
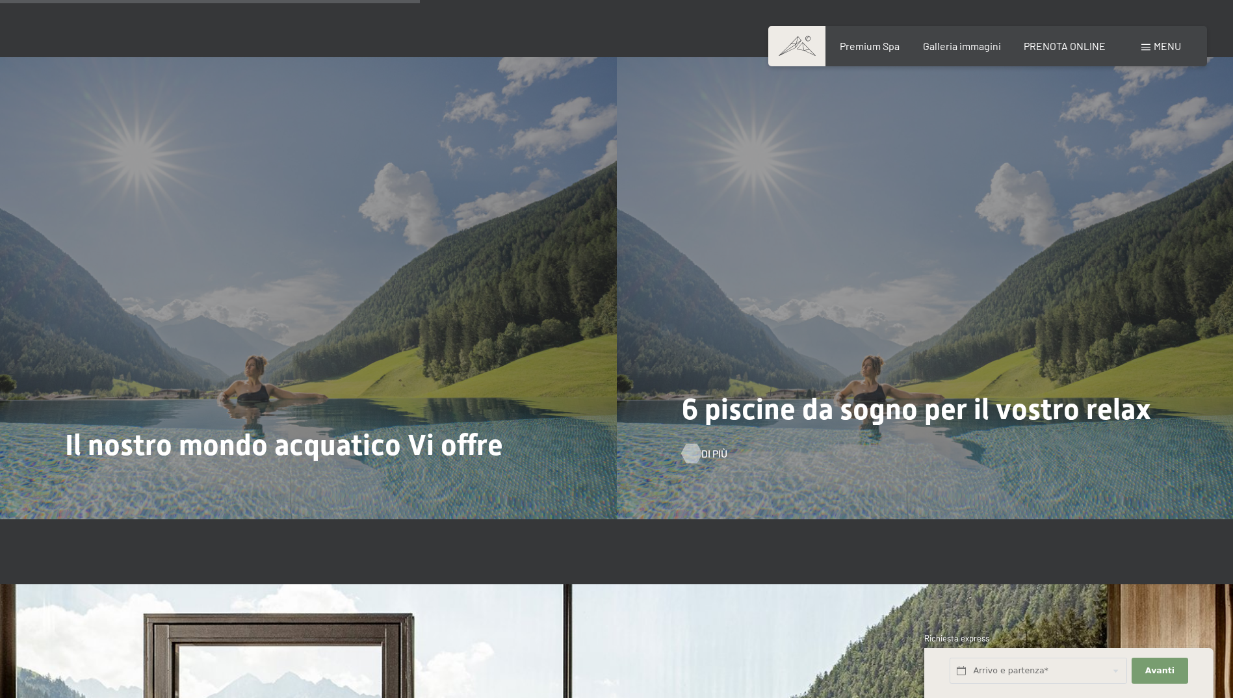
click at [696, 443] on div at bounding box center [690, 452] width 11 height 19
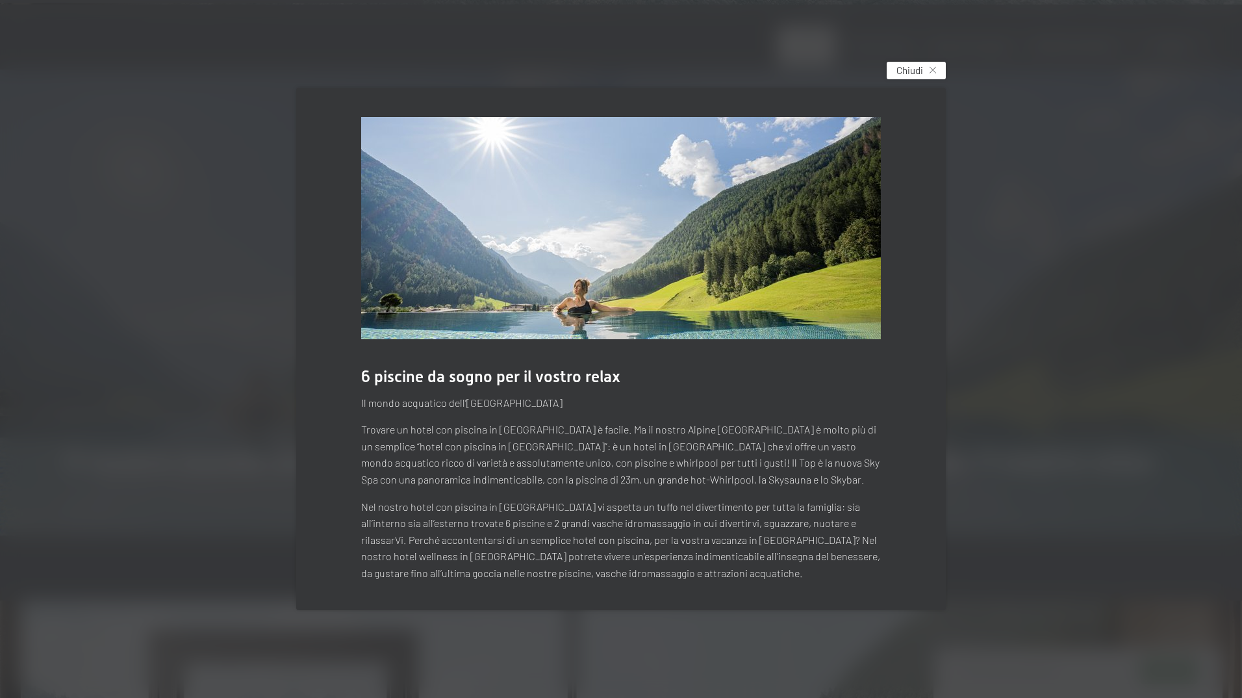
click at [925, 72] on div "Chiudi" at bounding box center [916, 71] width 59 height 18
